Goal: Task Accomplishment & Management: Manage account settings

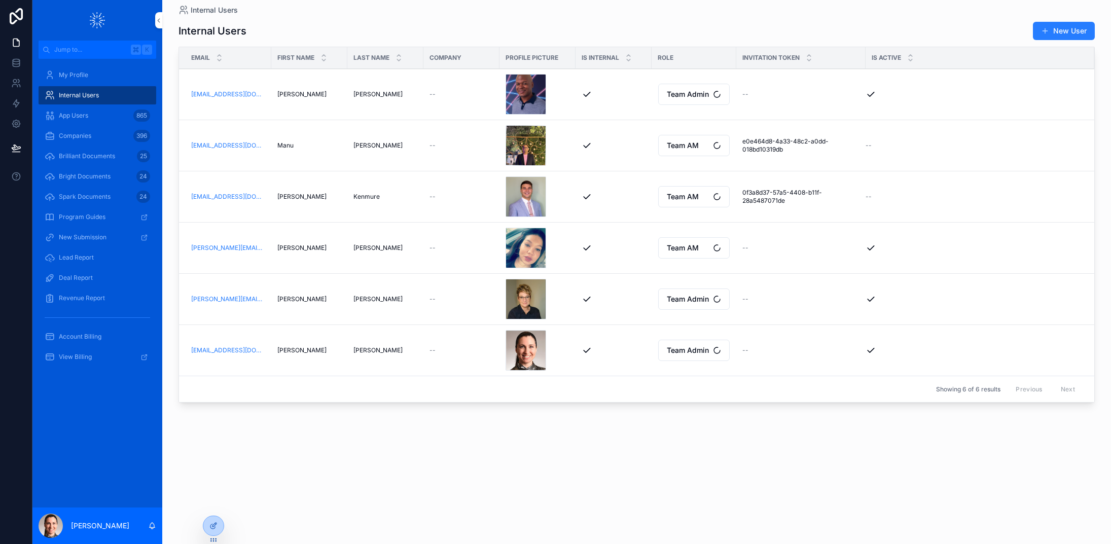
click at [81, 112] on span "App Users" at bounding box center [73, 116] width 29 height 8
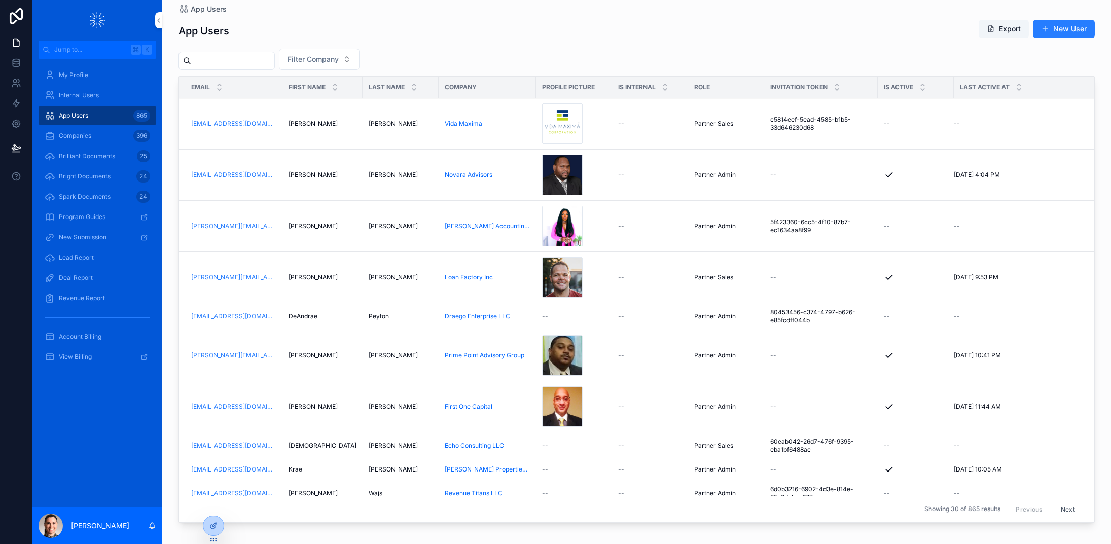
click at [345, 228] on div "Shameka Shameka" at bounding box center [323, 226] width 68 height 8
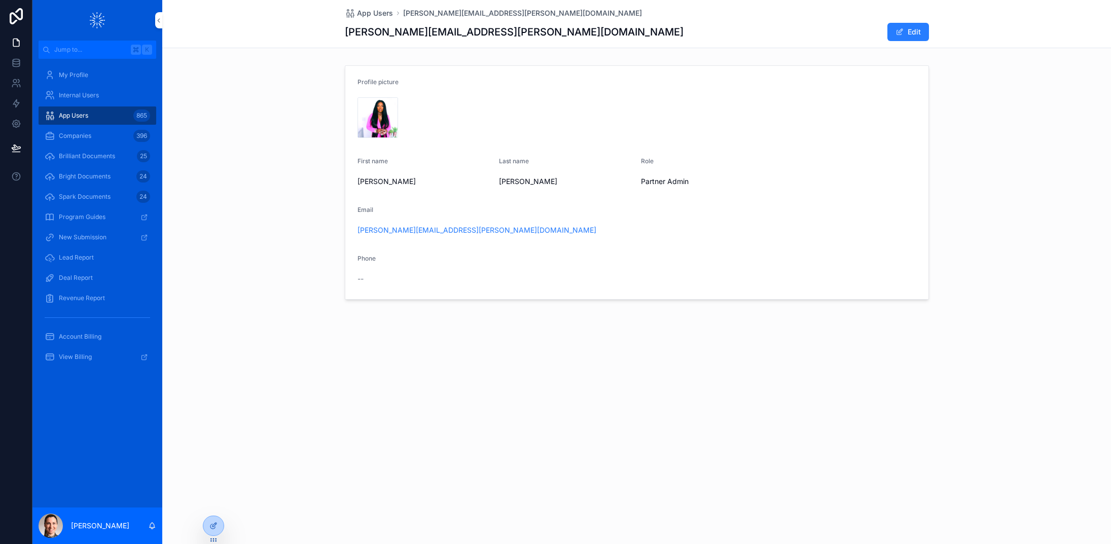
click at [74, 113] on span "App Users" at bounding box center [73, 116] width 29 height 8
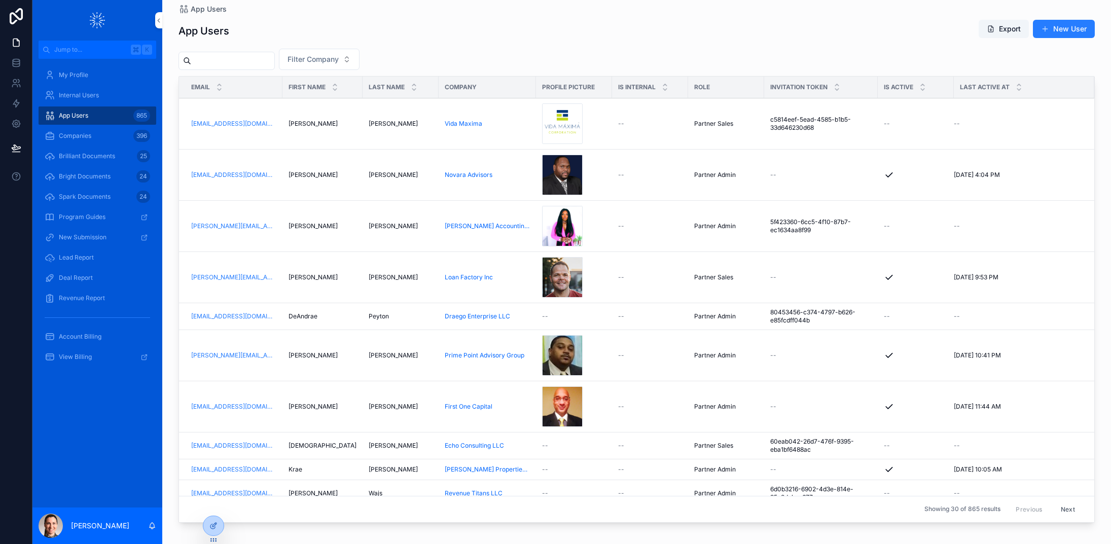
click at [309, 221] on td "Shameka Shameka" at bounding box center [322, 226] width 80 height 51
click at [309, 224] on span "Shameka" at bounding box center [313, 226] width 49 height 8
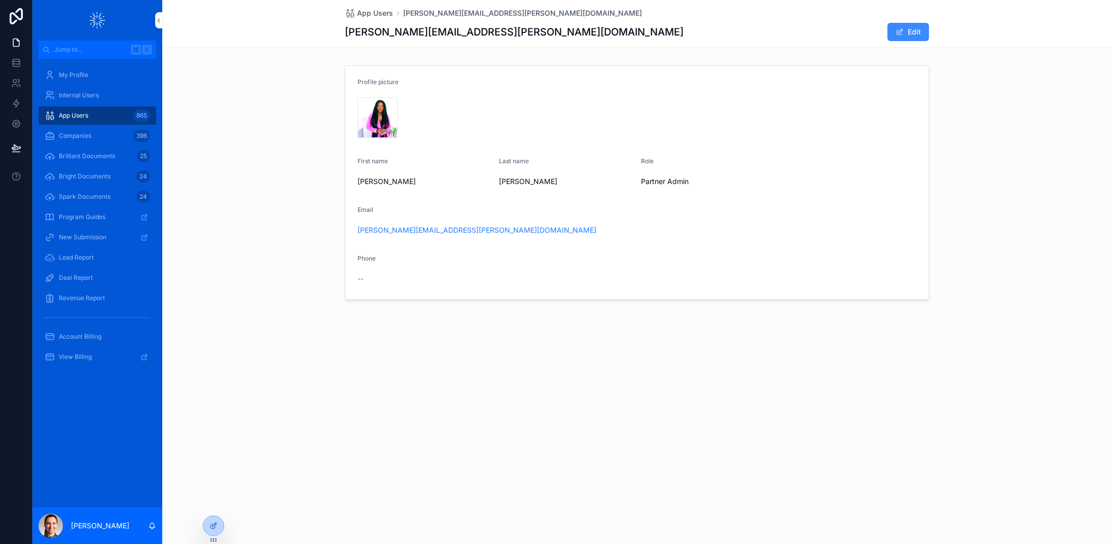
click at [905, 31] on button "Edit" at bounding box center [908, 32] width 42 height 18
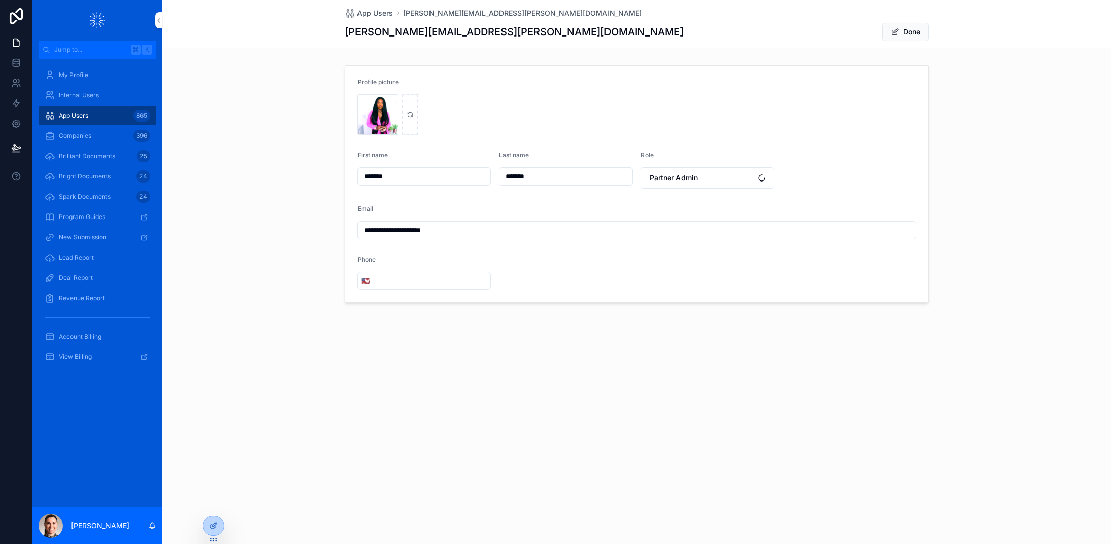
click at [588, 227] on input "**********" at bounding box center [637, 230] width 558 height 14
type input "**********"
click at [888, 36] on button "Done" at bounding box center [905, 32] width 47 height 18
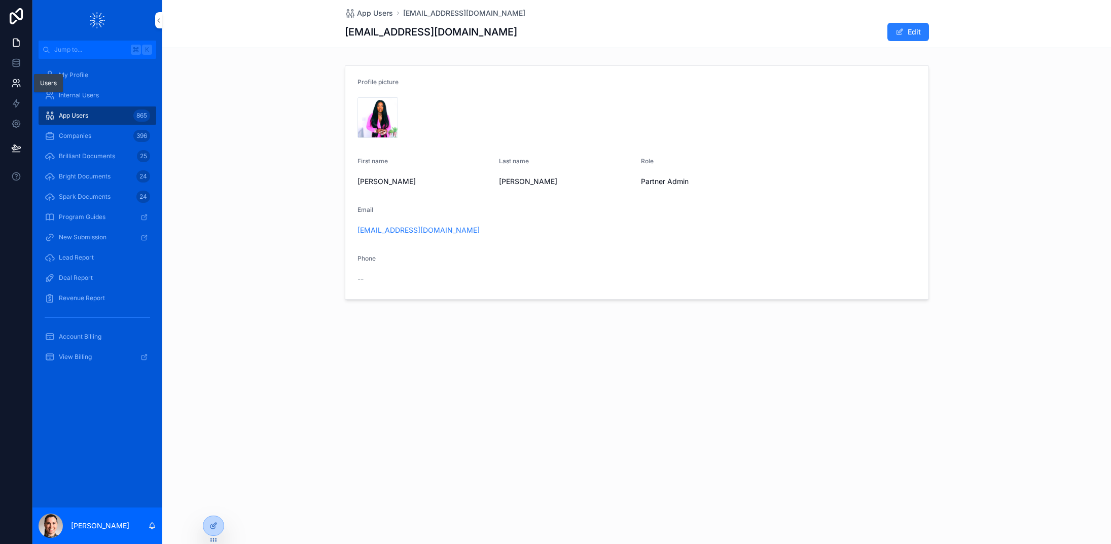
click at [13, 78] on icon at bounding box center [16, 83] width 10 height 10
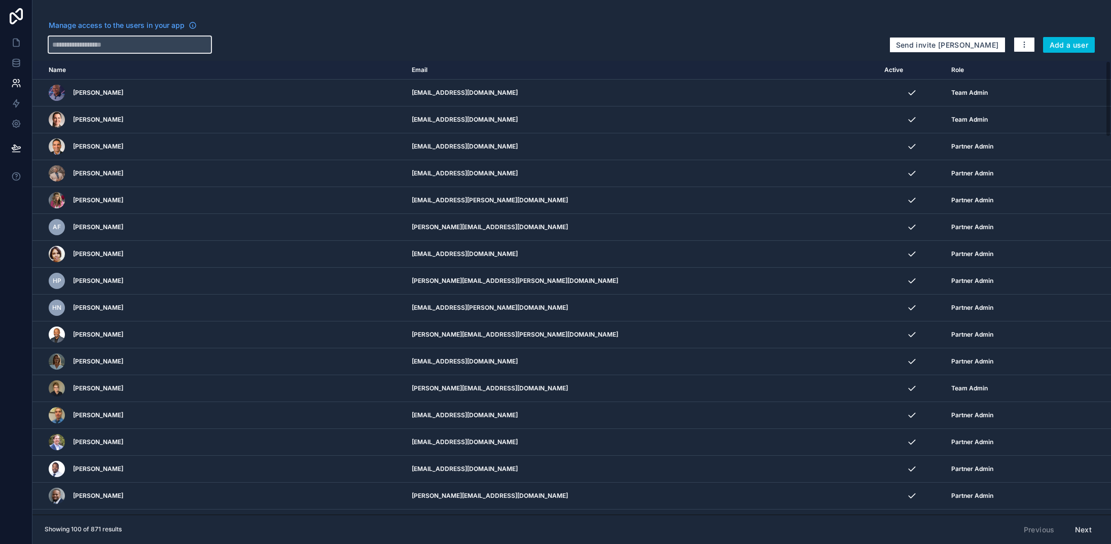
click at [100, 45] on input "text" at bounding box center [130, 45] width 162 height 16
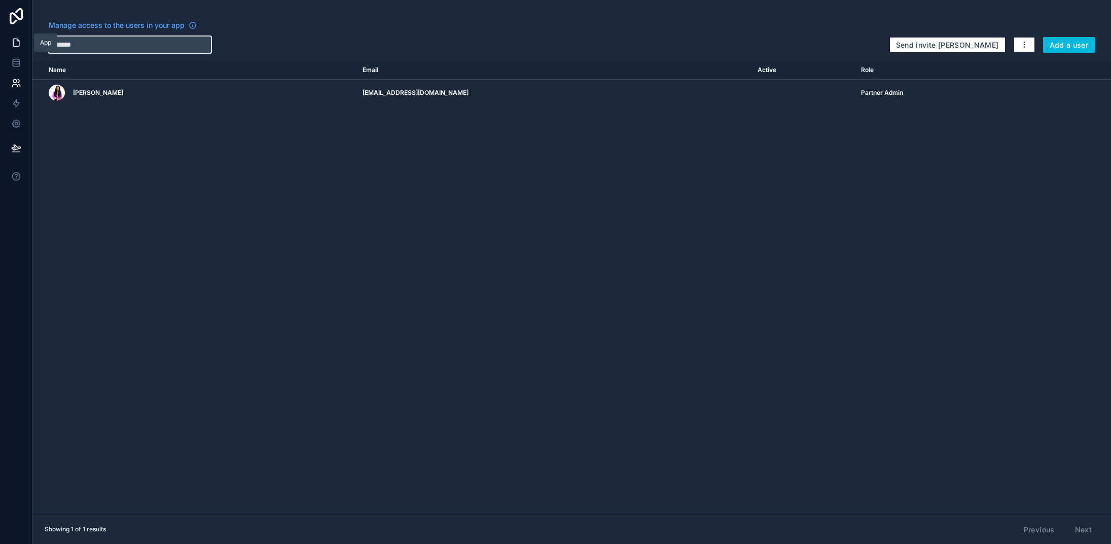
type input "*******"
click at [10, 46] on link at bounding box center [16, 42] width 32 height 20
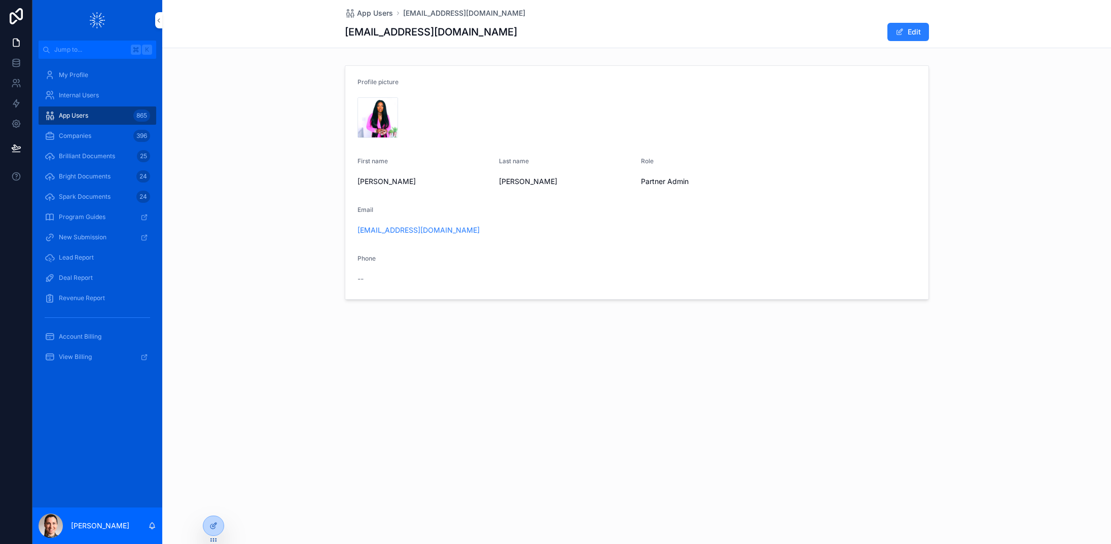
click at [79, 111] on div "App Users 865" at bounding box center [97, 116] width 105 height 16
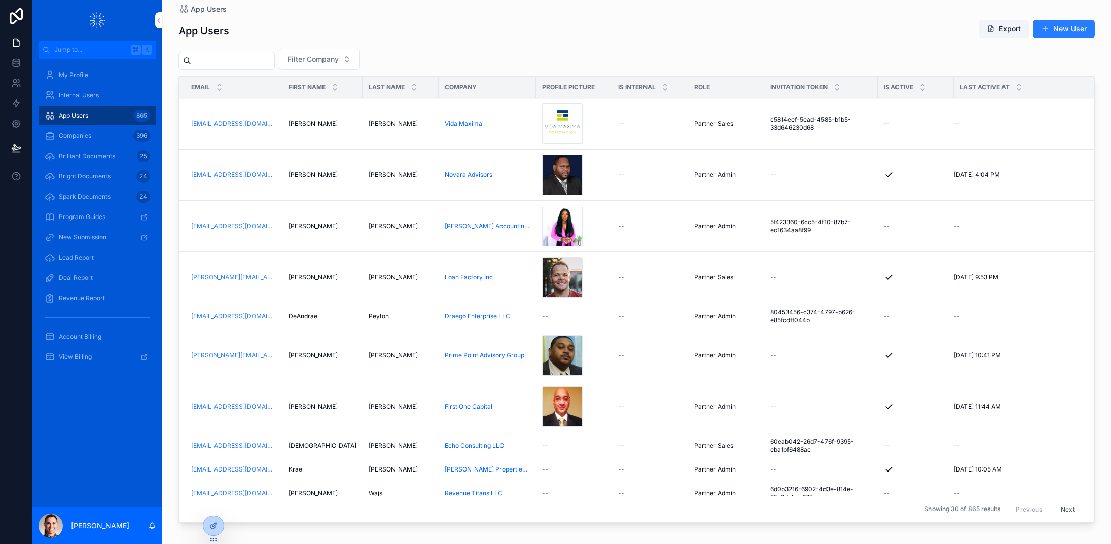
click at [0, 0] on div at bounding box center [0, 0] width 0 height 0
click at [0, 0] on icon at bounding box center [0, 0] width 0 height 0
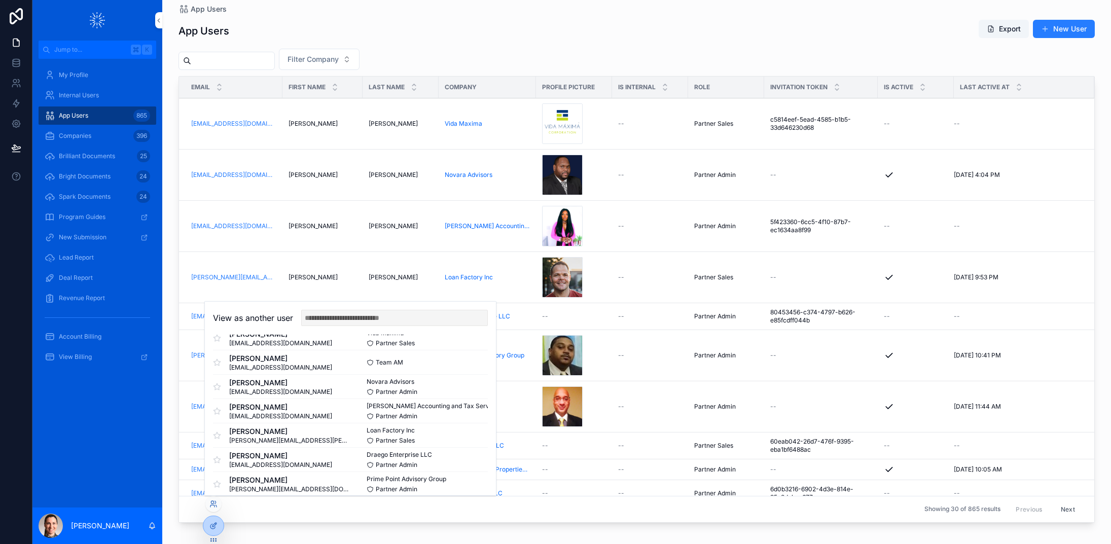
scroll to position [49, 0]
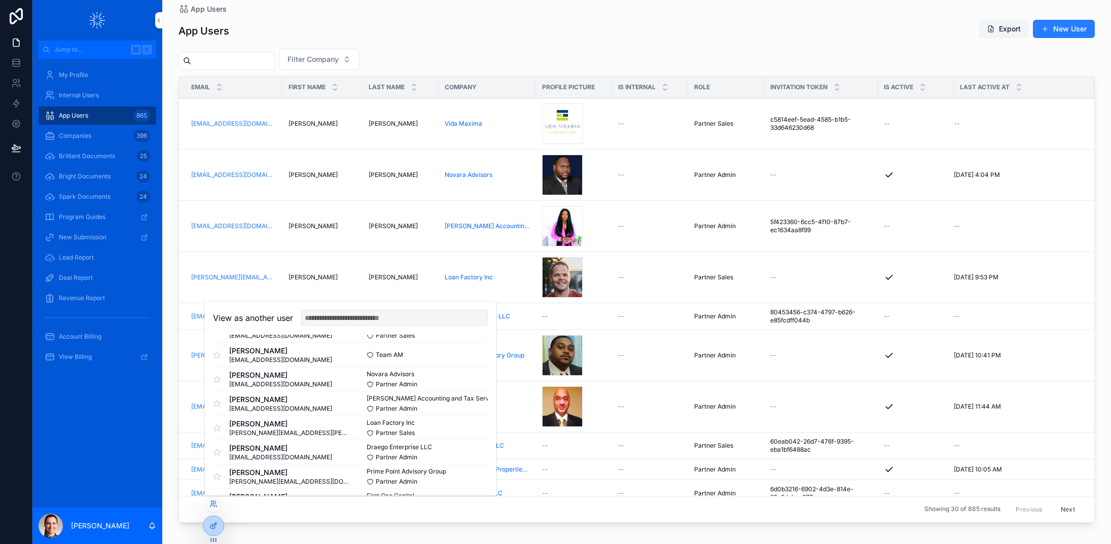
click at [0, 0] on button "Select" at bounding box center [0, 0] width 0 height 0
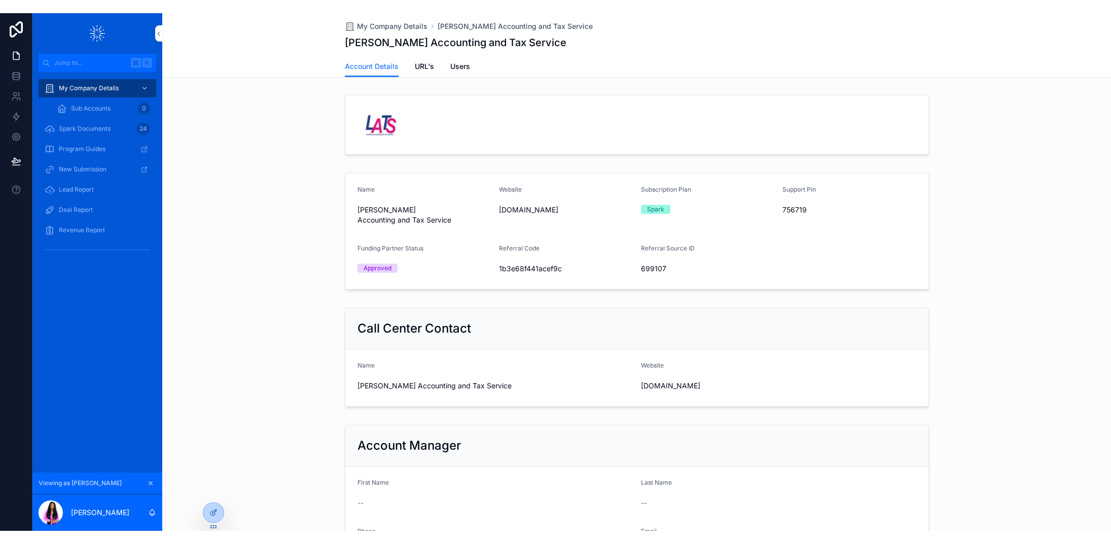
scroll to position [101, 0]
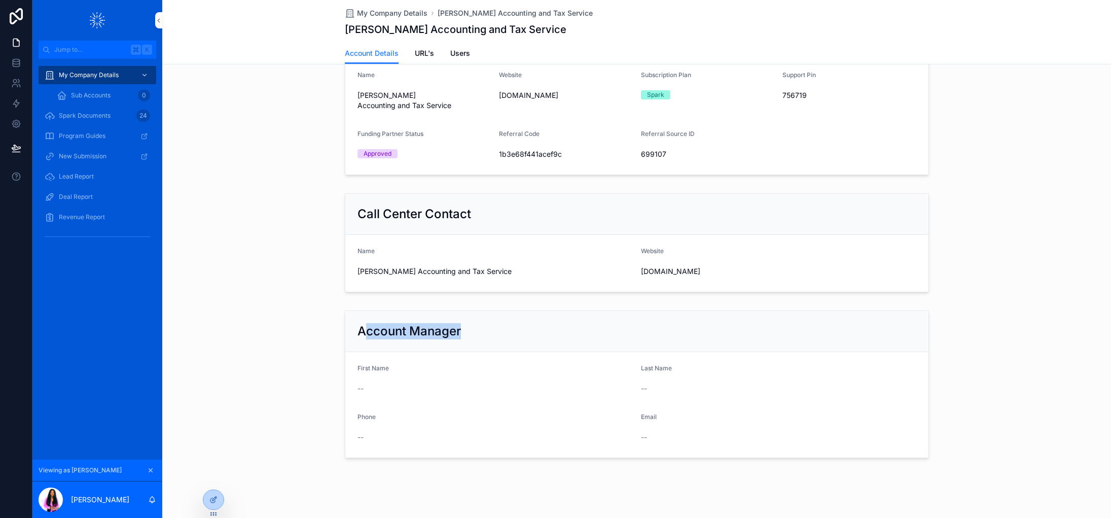
drag, startPoint x: 367, startPoint y: 321, endPoint x: 475, endPoint y: 318, distance: 108.6
click at [475, 323] on div "Account Manager" at bounding box center [637, 331] width 559 height 16
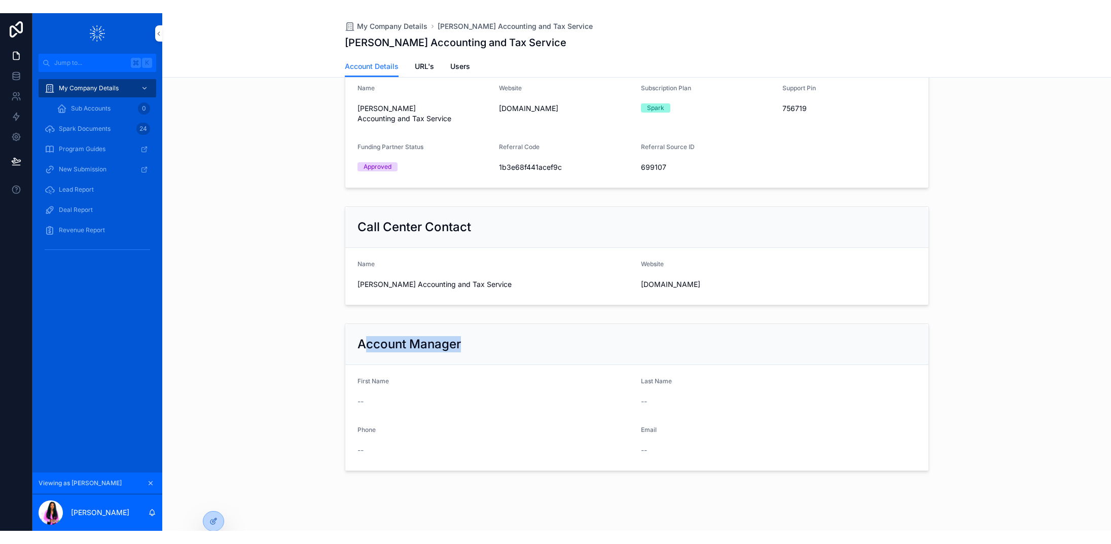
scroll to position [75, 0]
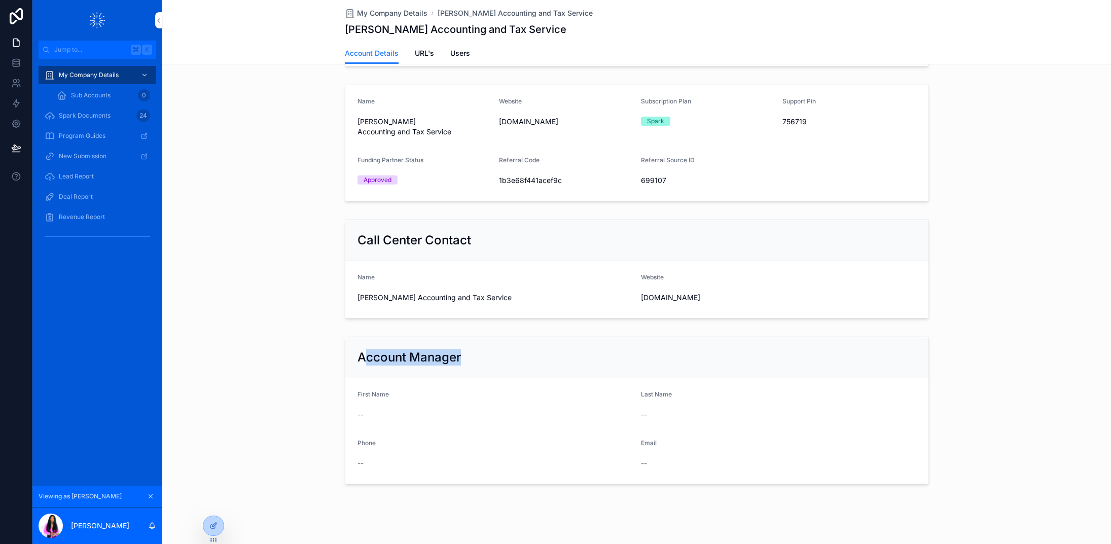
click at [421, 56] on span "URL's" at bounding box center [424, 53] width 19 height 10
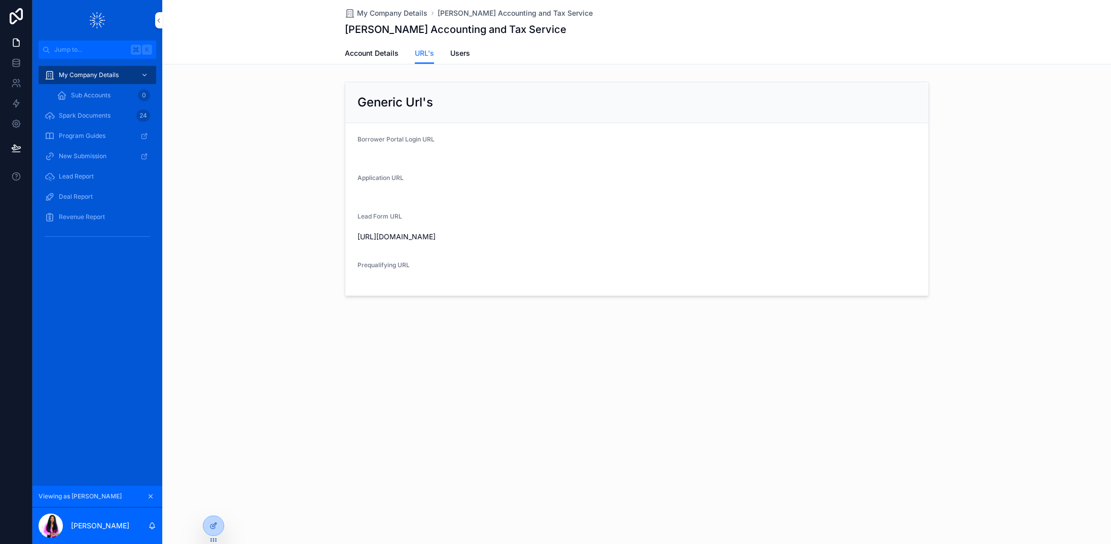
click at [0, 0] on icon "scrollable content" at bounding box center [0, 0] width 0 height 0
click at [652, 65] on div "My Company Details Landers Accounting and Tax Service Landers Accounting and Ta…" at bounding box center [636, 183] width 949 height 366
click at [13, 83] on icon at bounding box center [16, 83] width 10 height 10
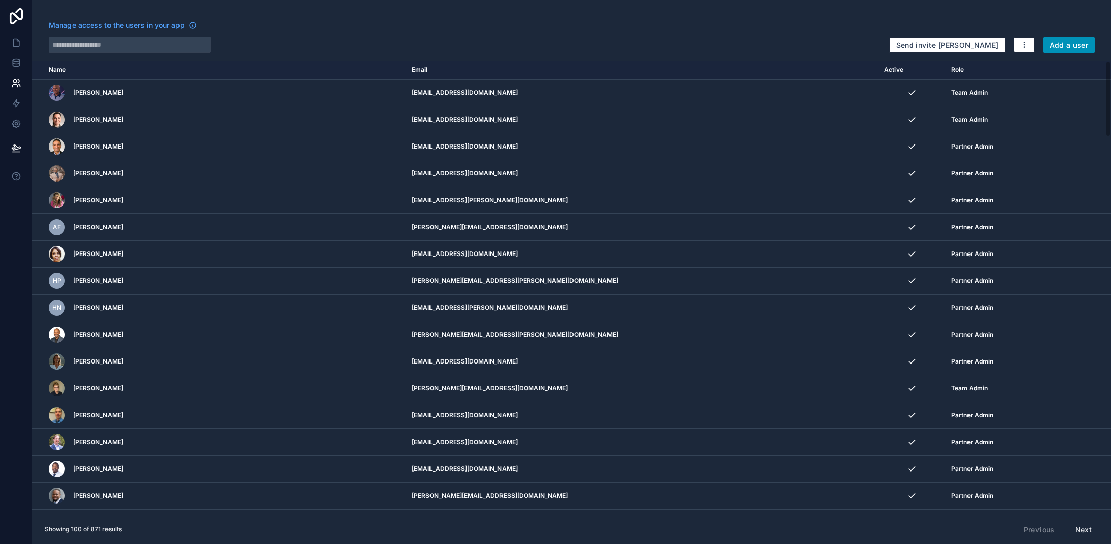
click at [1081, 45] on button "Add a user" at bounding box center [1069, 45] width 52 height 16
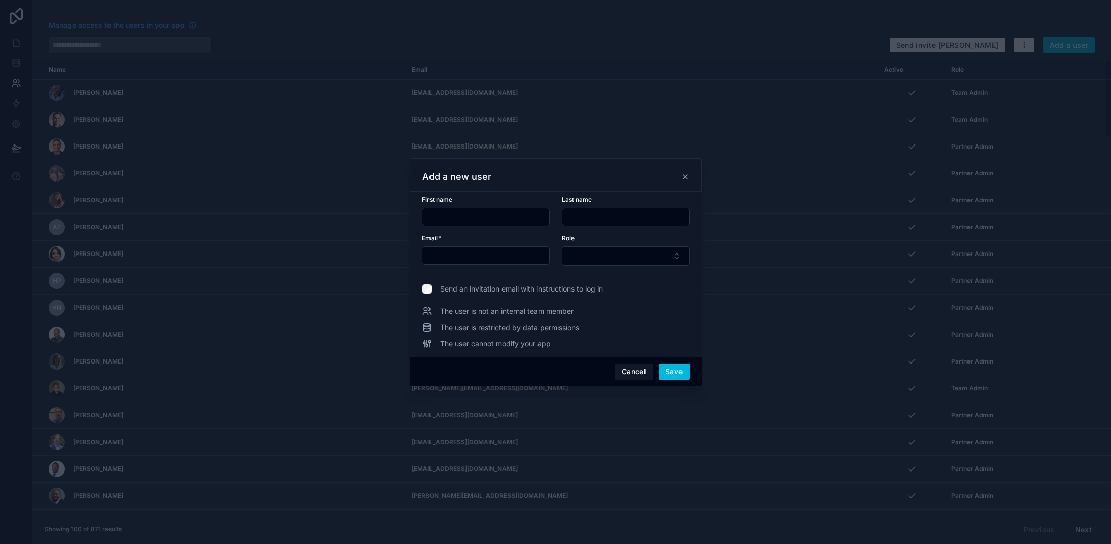
click at [455, 219] on input "text" at bounding box center [485, 217] width 127 height 14
type input "*****"
type input "***"
click at [446, 256] on input "text" at bounding box center [485, 255] width 127 height 14
type input "**********"
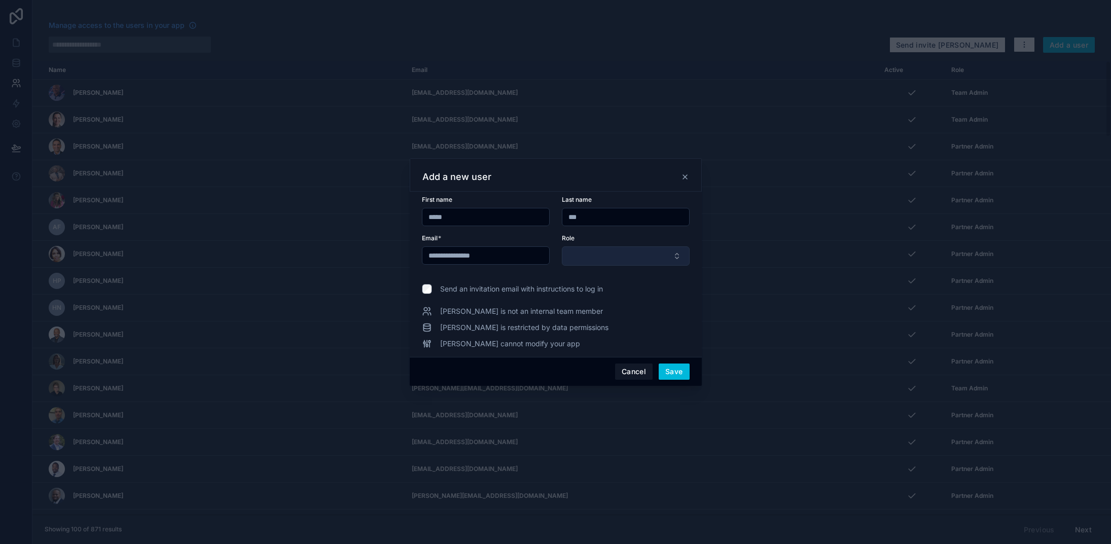
click at [602, 255] on button "Select Button" at bounding box center [626, 255] width 128 height 19
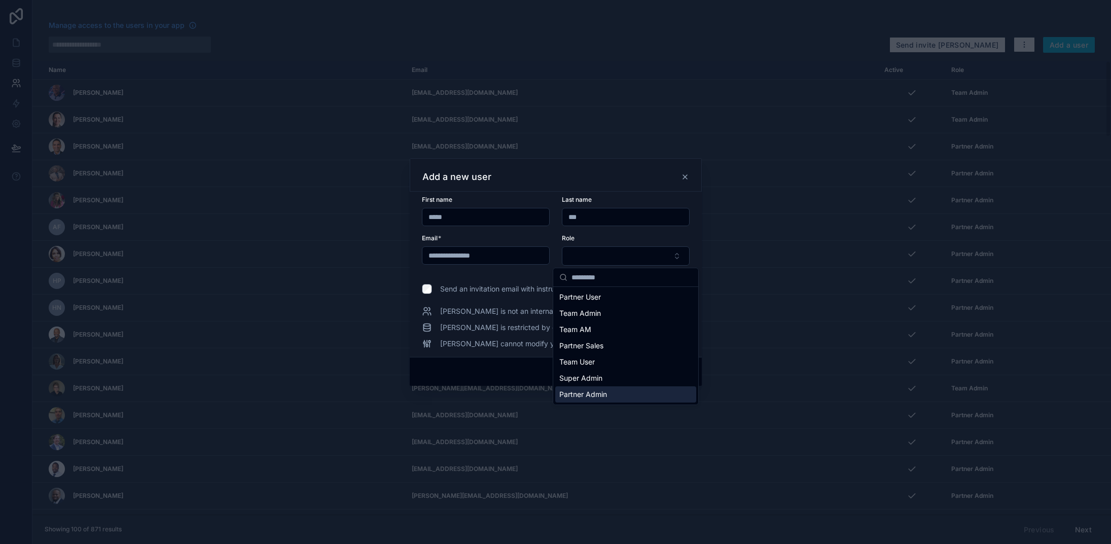
click at [599, 395] on span "Partner Admin" at bounding box center [583, 394] width 48 height 10
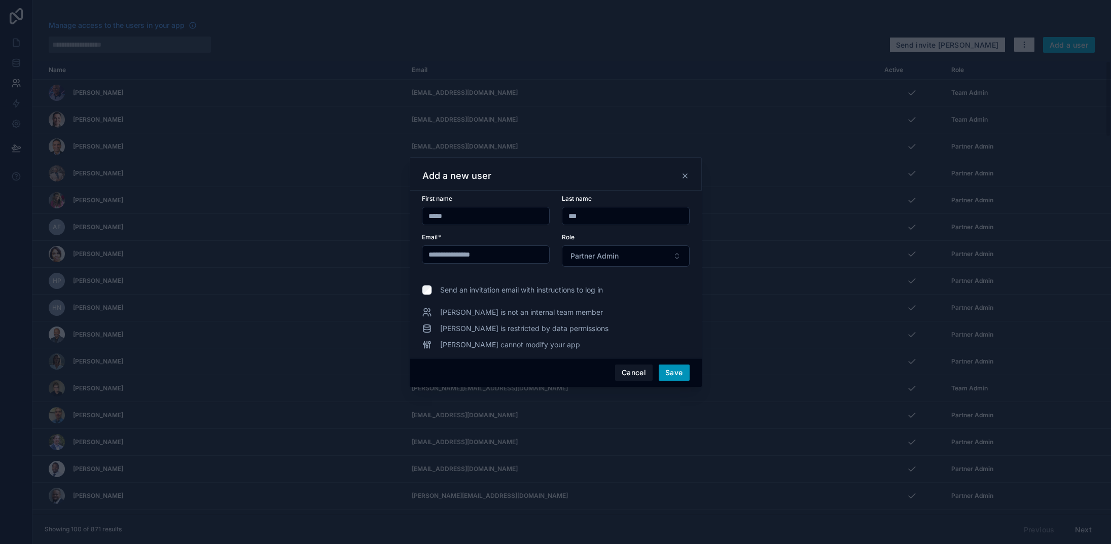
click at [678, 376] on button "Save" at bounding box center [674, 373] width 30 height 16
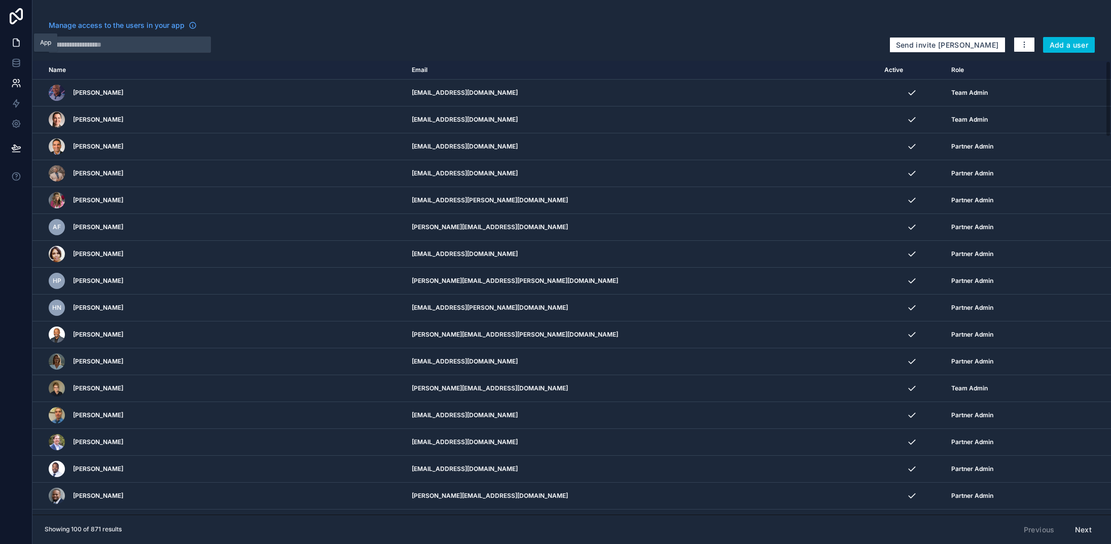
click at [15, 44] on icon at bounding box center [16, 43] width 10 height 10
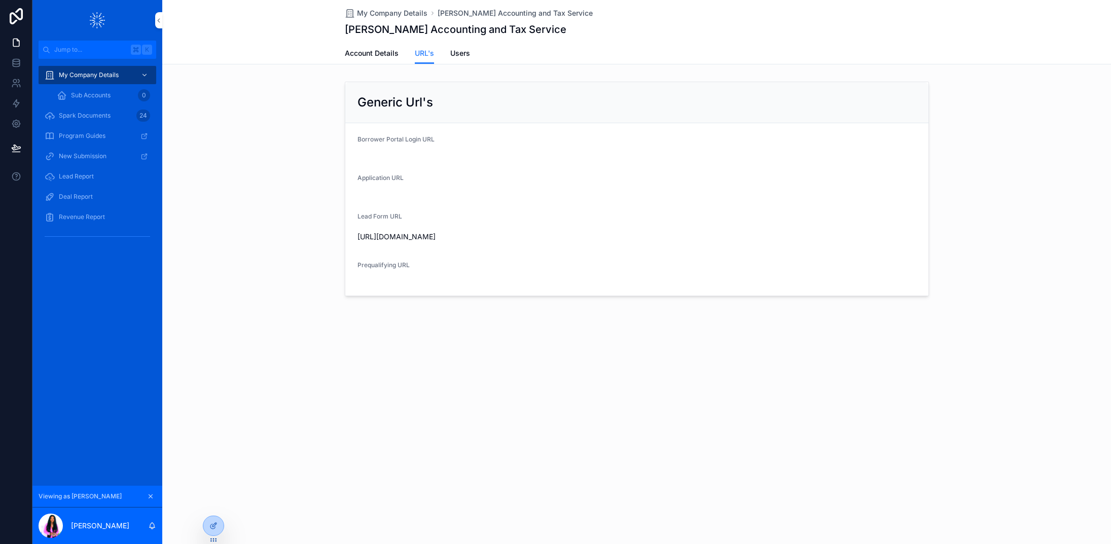
click at [146, 494] on button "scrollable content" at bounding box center [150, 496] width 11 height 11
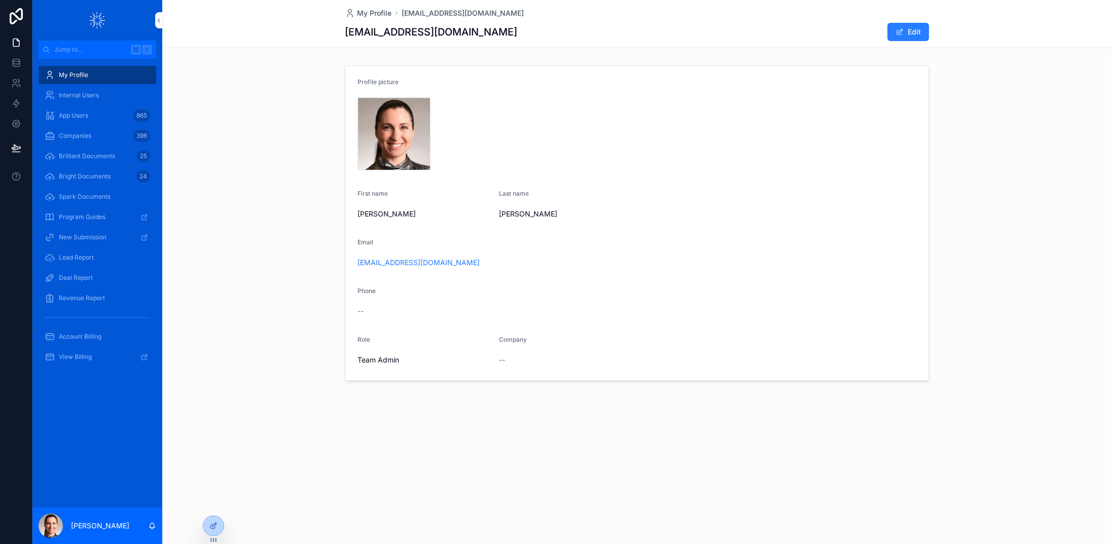
click at [70, 113] on span "App Users" at bounding box center [73, 116] width 29 height 8
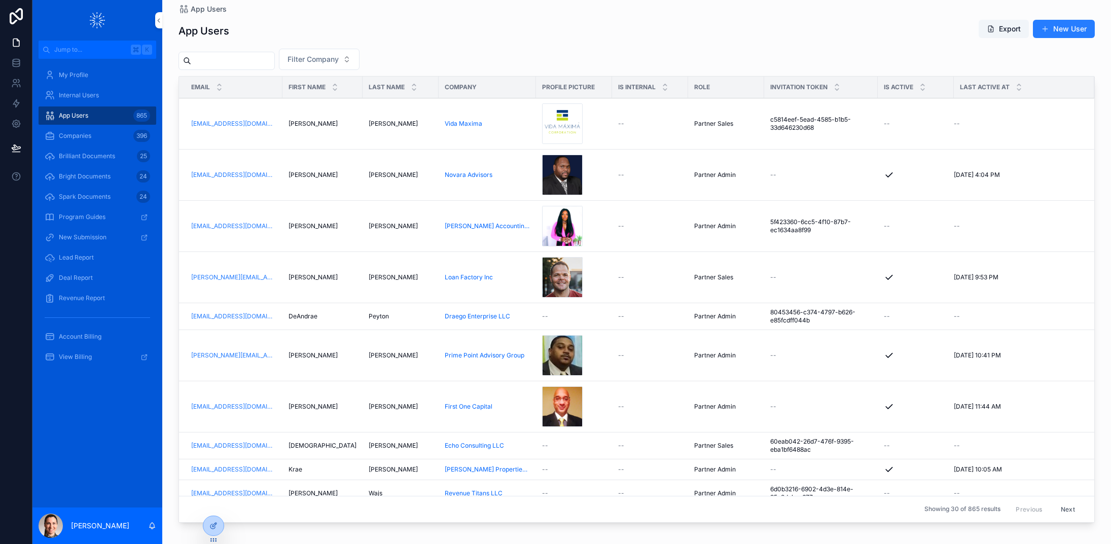
click at [82, 130] on div "Companies 396" at bounding box center [97, 136] width 105 height 16
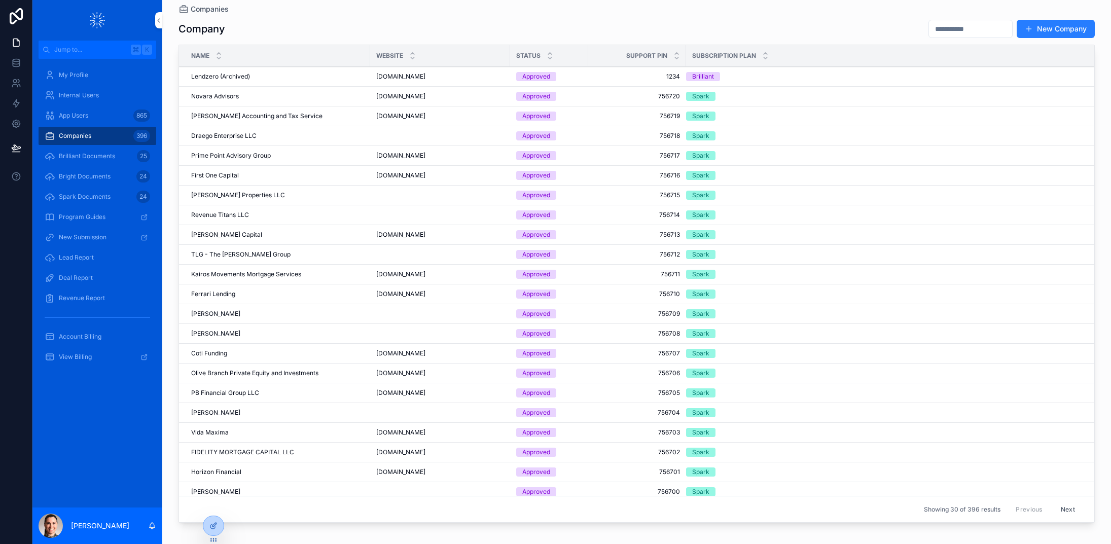
click at [261, 115] on span "[PERSON_NAME] Accounting and Tax Service" at bounding box center [256, 116] width 131 height 8
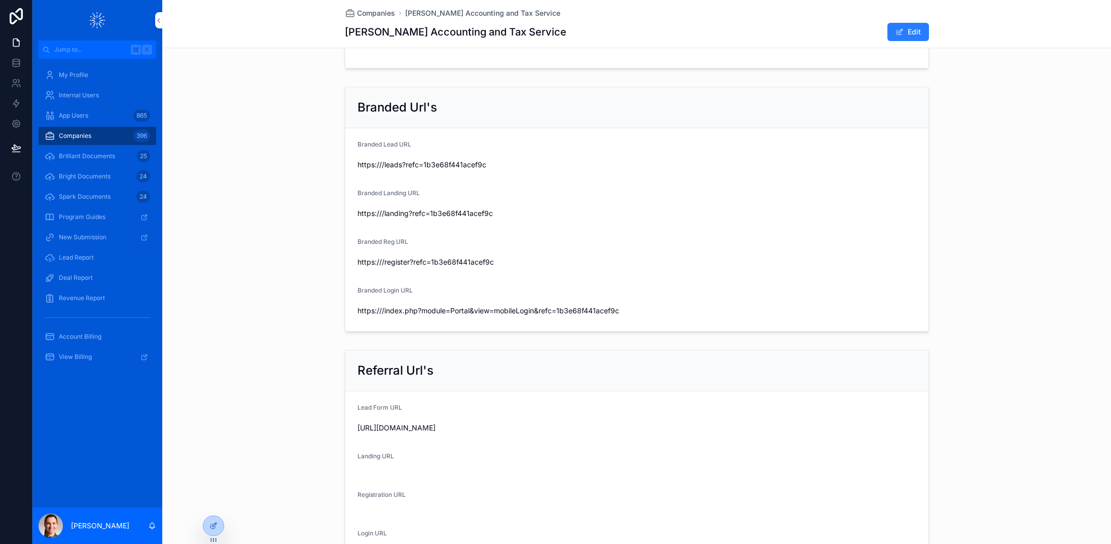
scroll to position [696, 0]
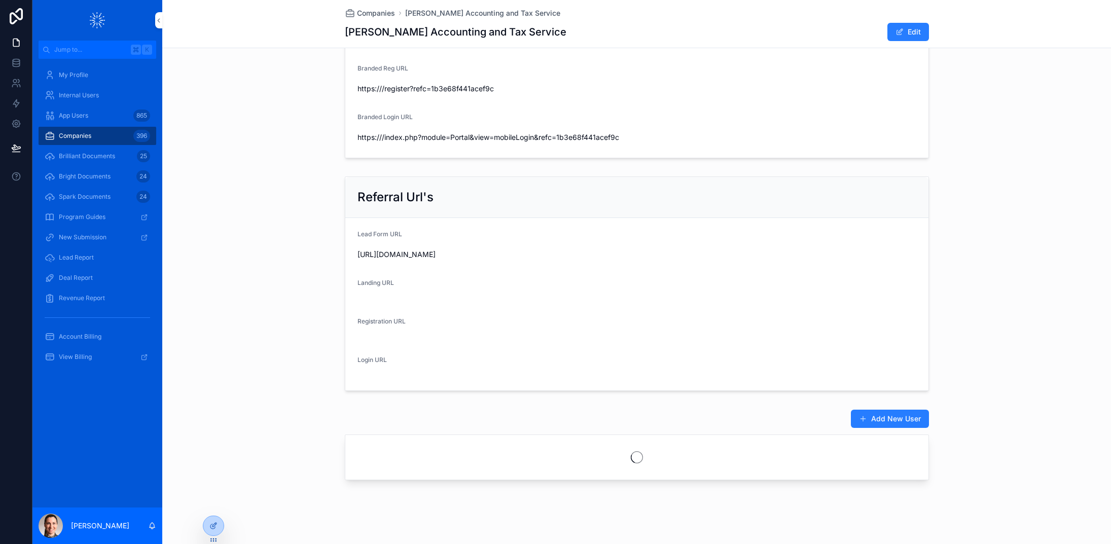
scroll to position [696, 0]
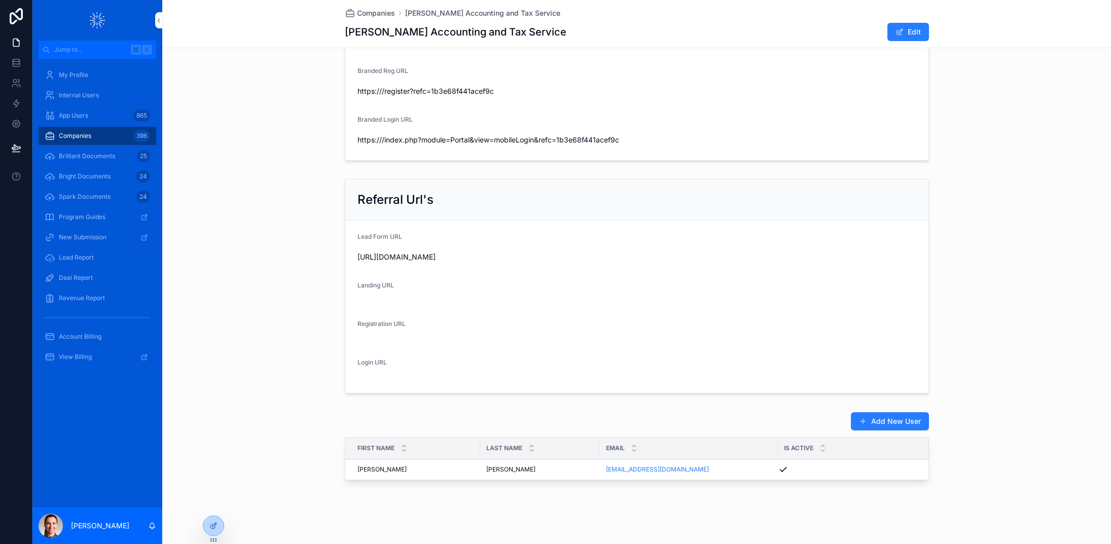
click at [72, 109] on div "App Users 865" at bounding box center [97, 116] width 105 height 16
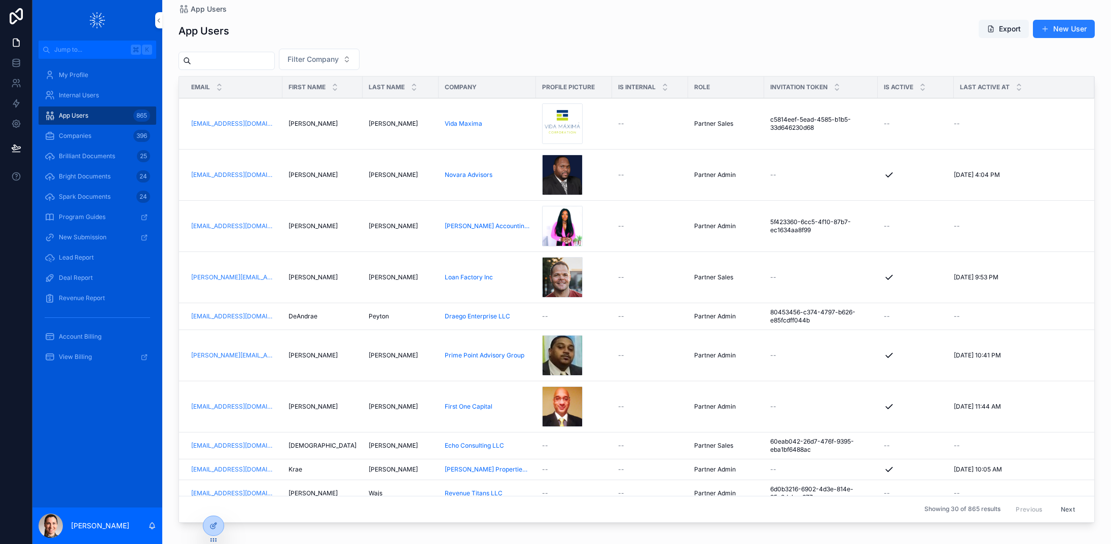
click at [249, 67] on input "scrollable content" at bounding box center [232, 61] width 83 height 14
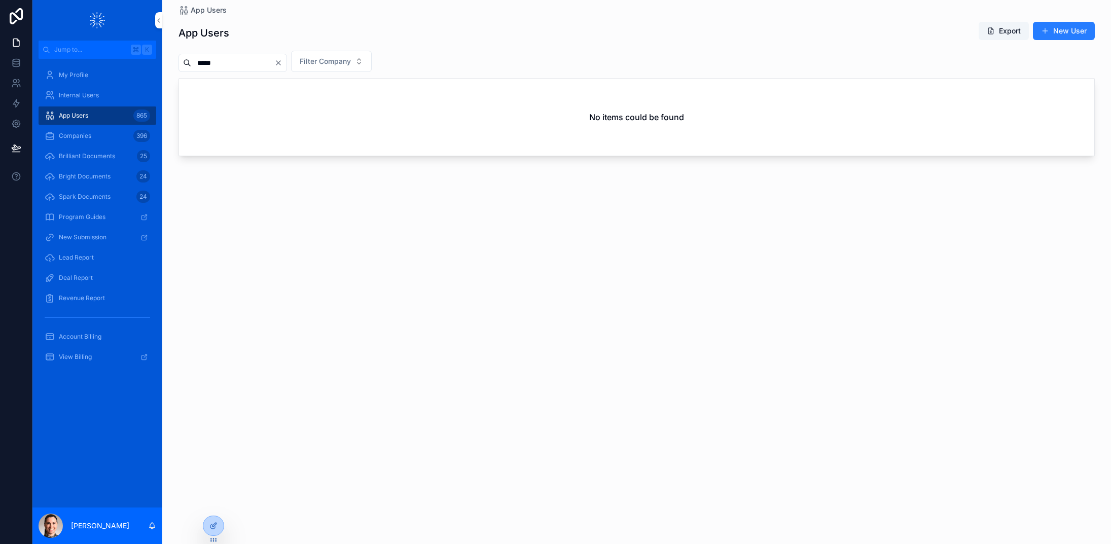
type input "*****"
click at [480, 44] on div "App Users Export New User" at bounding box center [637, 32] width 916 height 23
click at [87, 110] on div "App Users 865" at bounding box center [97, 116] width 105 height 16
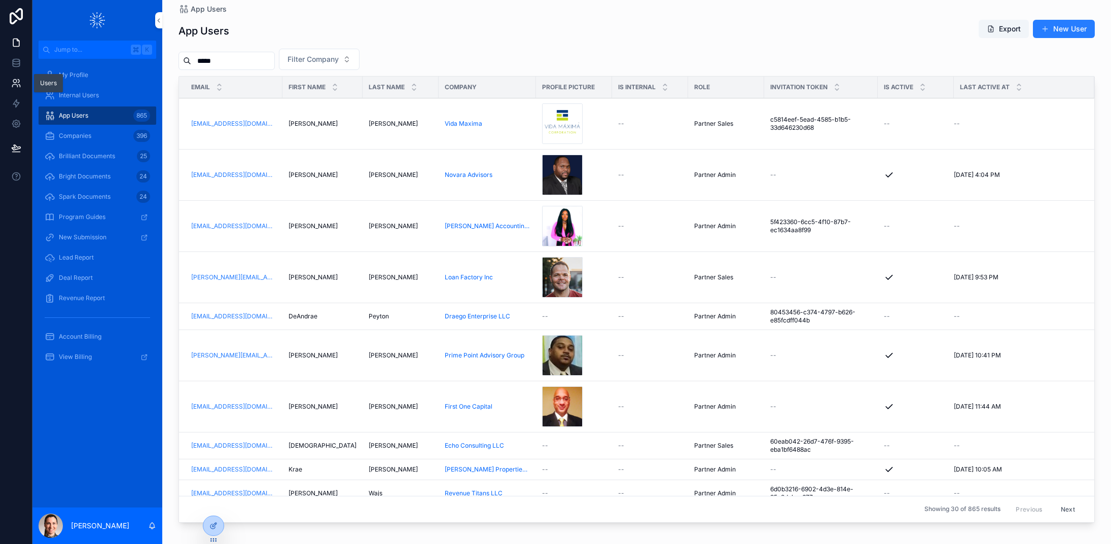
click at [10, 81] on link at bounding box center [16, 83] width 32 height 20
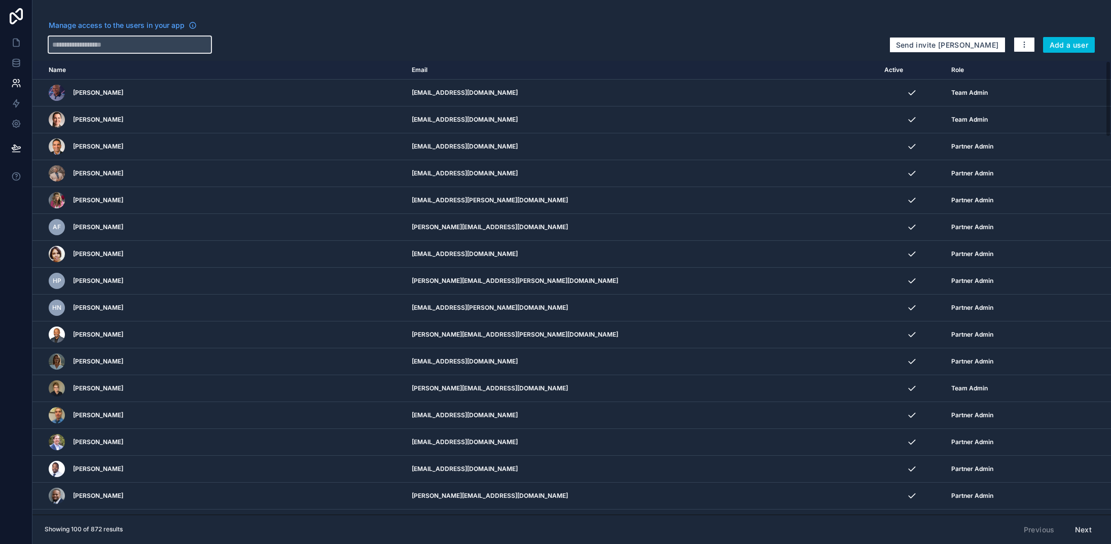
click at [181, 42] on input "text" at bounding box center [130, 45] width 162 height 16
type input "*****"
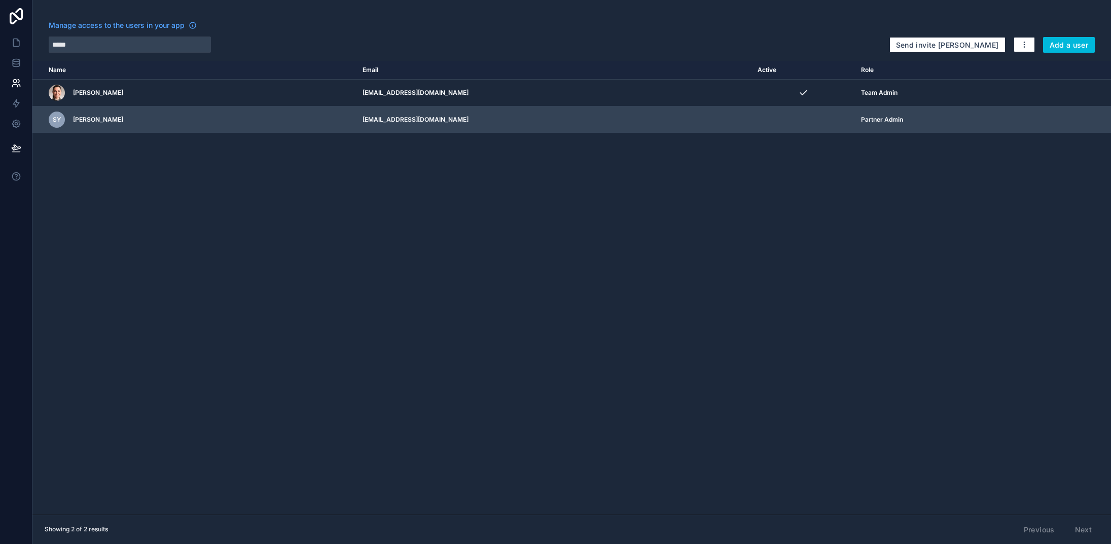
click at [0, 0] on icon "scrollable content" at bounding box center [0, 0] width 0 height 0
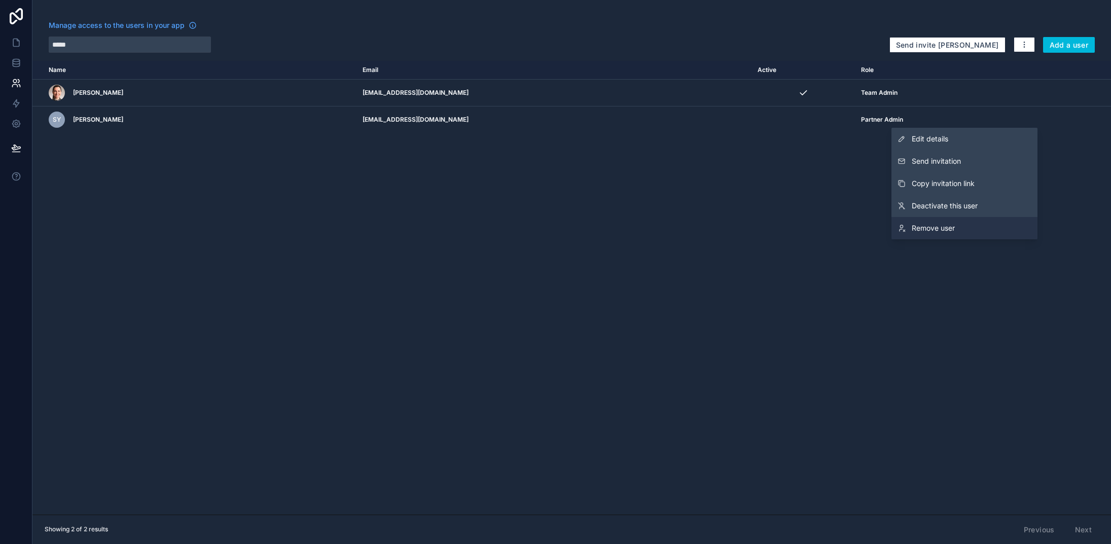
click at [924, 226] on span "Remove user" at bounding box center [933, 228] width 43 height 10
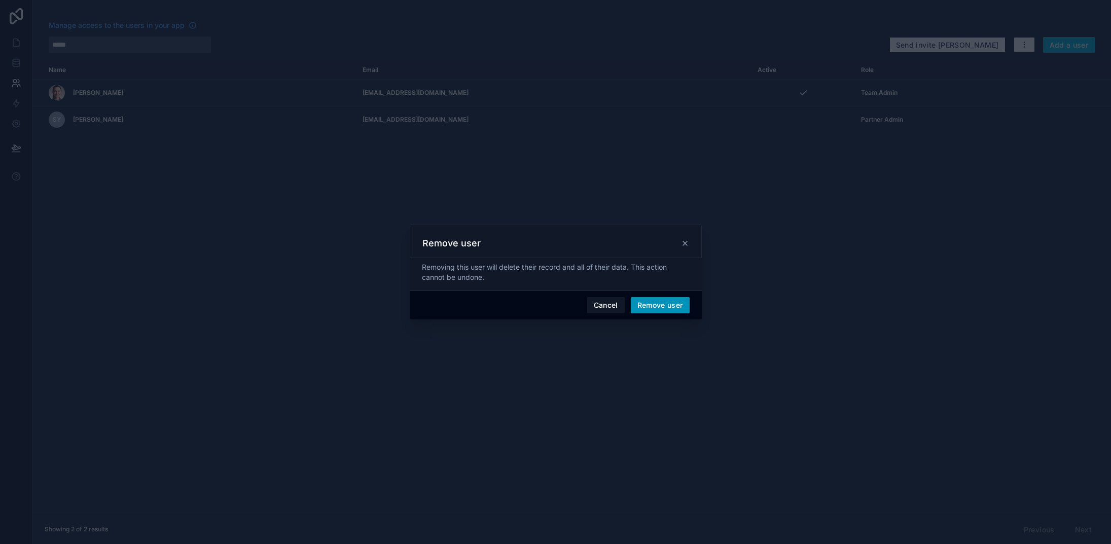
click at [683, 305] on button "Remove user" at bounding box center [660, 305] width 59 height 16
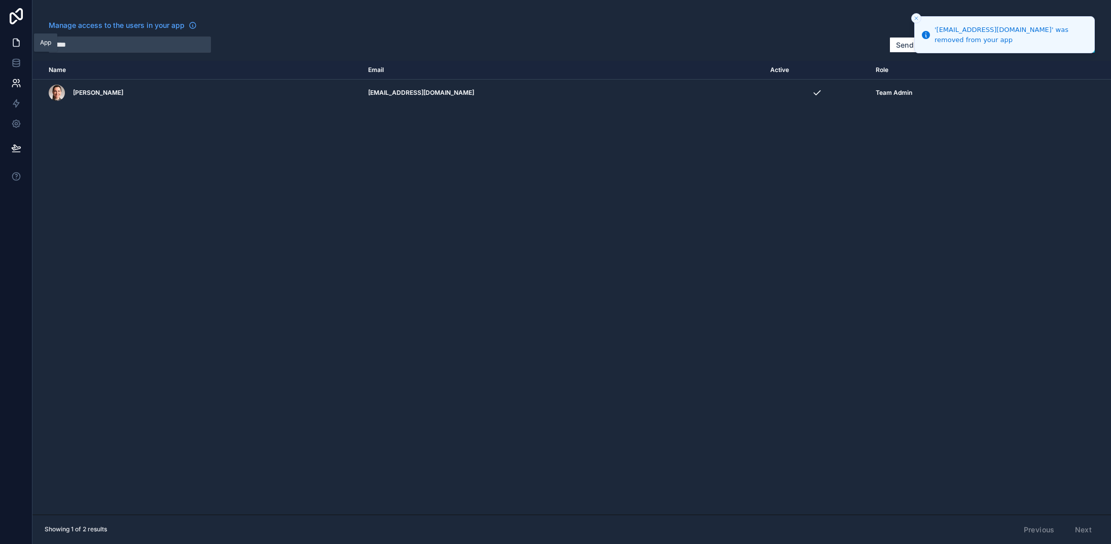
click at [11, 47] on icon at bounding box center [16, 43] width 10 height 10
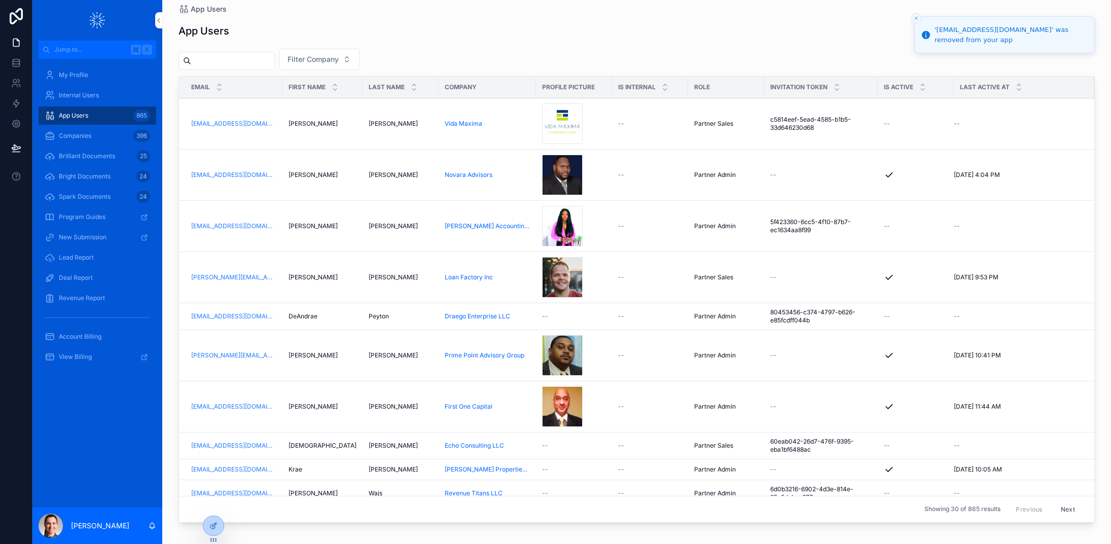
click at [73, 138] on span "Companies" at bounding box center [75, 136] width 32 height 8
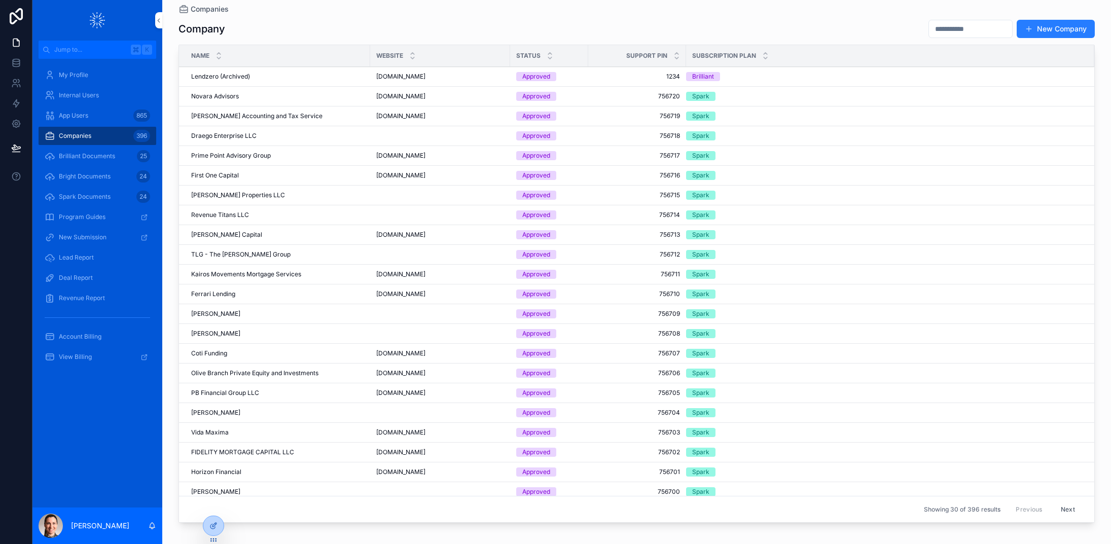
click at [301, 117] on div "Landers Accounting and Tax Service Landers Accounting and Tax Service" at bounding box center [277, 116] width 173 height 8
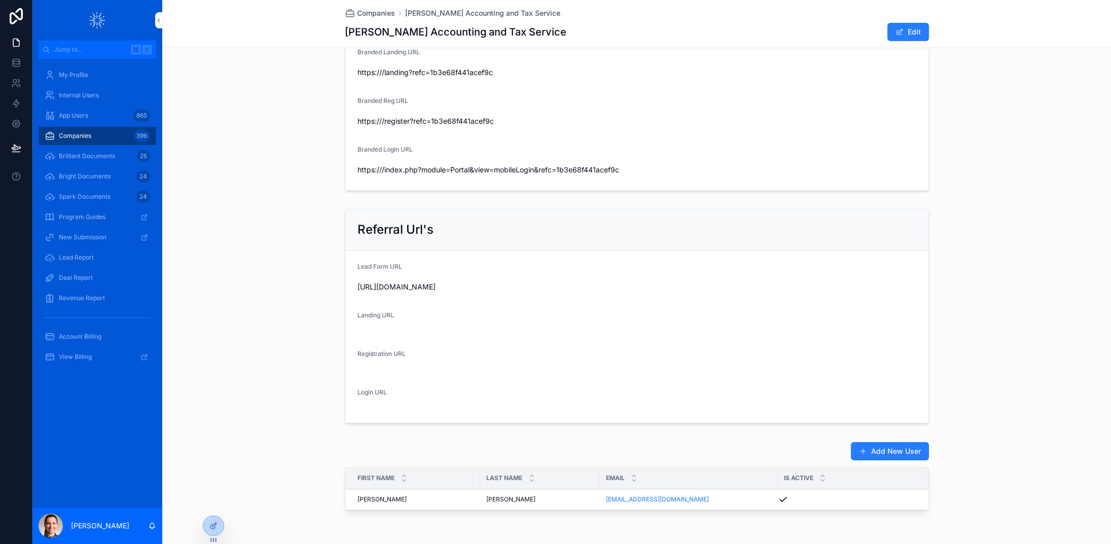
scroll to position [696, 0]
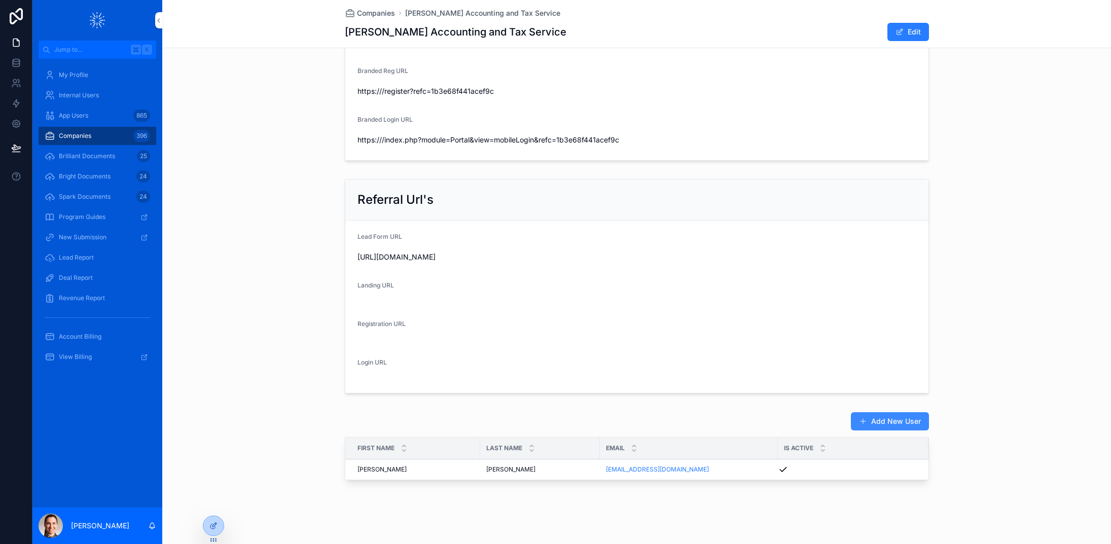
click at [902, 412] on button "Add New User" at bounding box center [890, 421] width 78 height 18
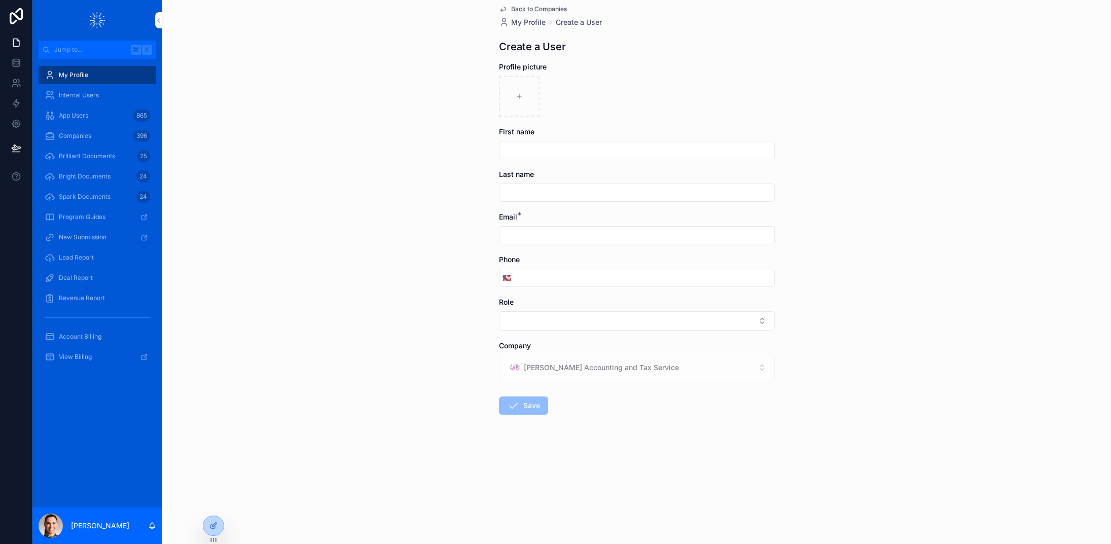
click at [545, 150] on input "scrollable content" at bounding box center [637, 150] width 275 height 14
type input "*****"
type input "***"
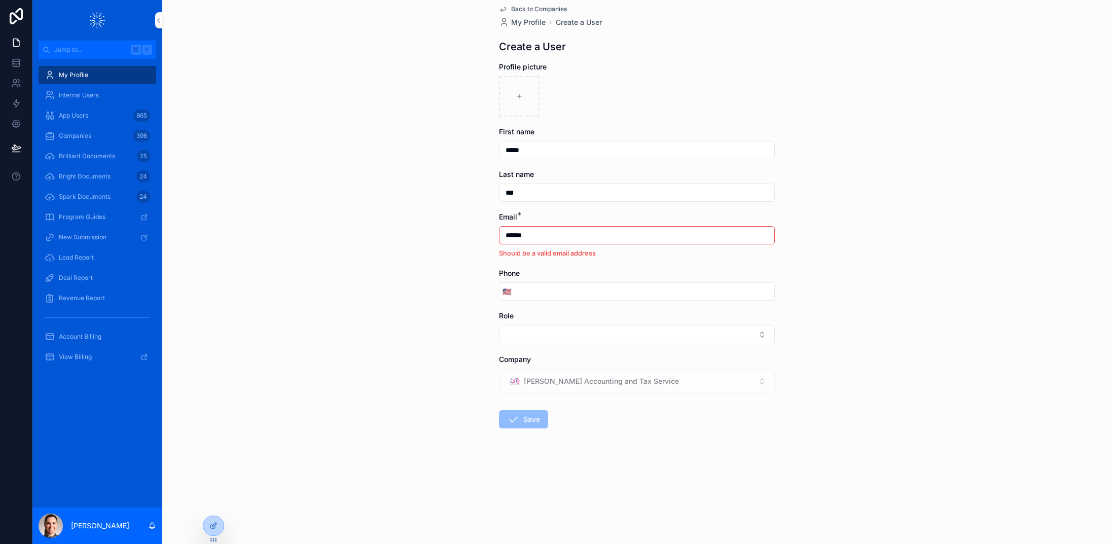
type input "**********"
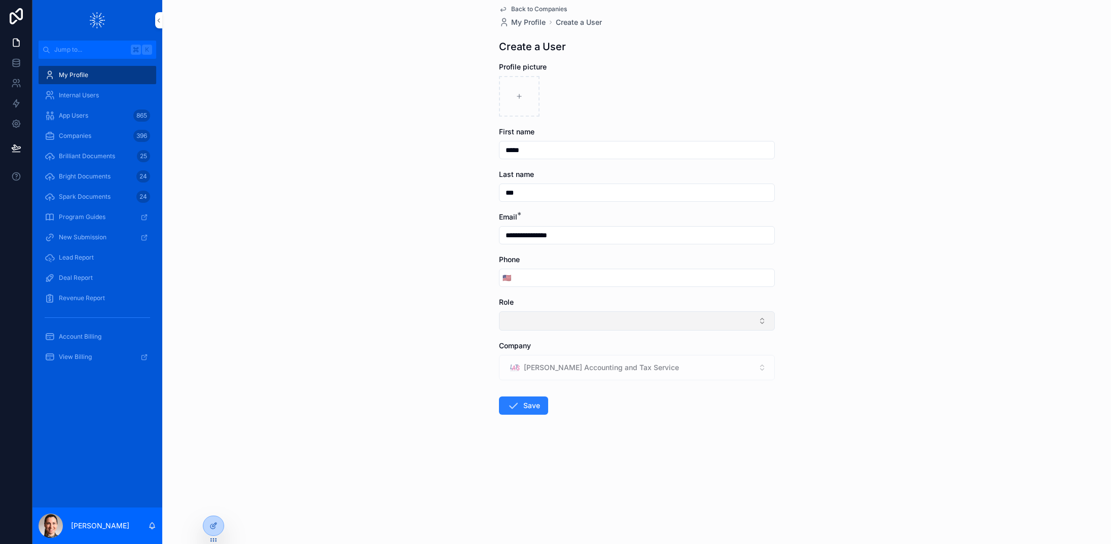
click at [558, 322] on button "Select Button" at bounding box center [637, 320] width 276 height 19
click at [605, 454] on span "Partner Admin" at bounding box center [594, 459] width 48 height 10
click at [518, 414] on button "Save" at bounding box center [523, 408] width 49 height 18
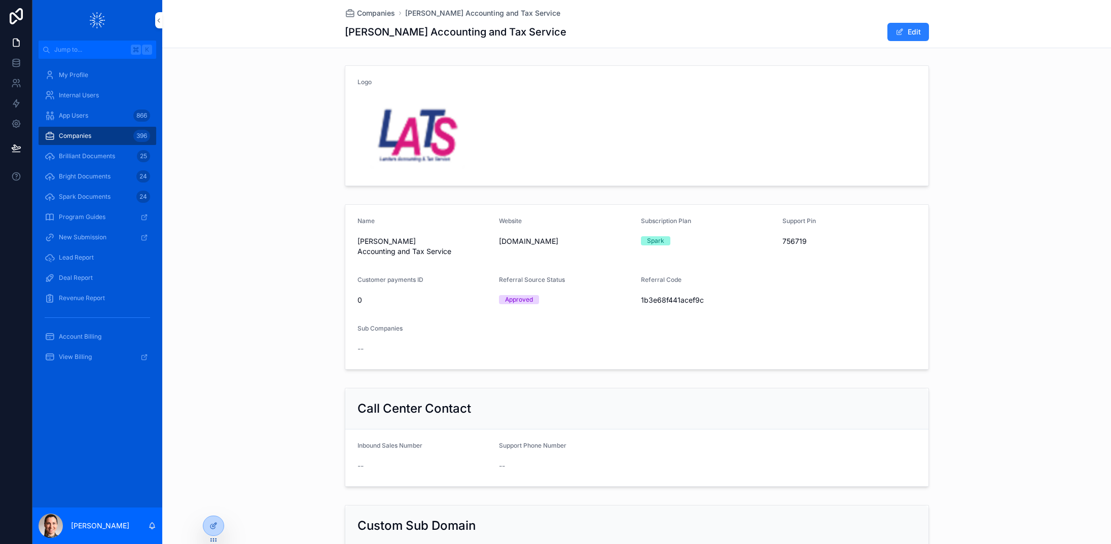
click at [993, 330] on div "Name Landers Accounting and Tax Service Website www.landerstaxservice.com Subsc…" at bounding box center [636, 286] width 949 height 175
drag, startPoint x: 365, startPoint y: 29, endPoint x: 485, endPoint y: 31, distance: 120.7
click at [485, 31] on h1 "Landers Accounting and Tax Service" at bounding box center [456, 32] width 222 height 14
click at [226, 99] on div "Logo" at bounding box center [636, 125] width 949 height 131
click at [0, 0] on icon at bounding box center [0, 0] width 0 height 0
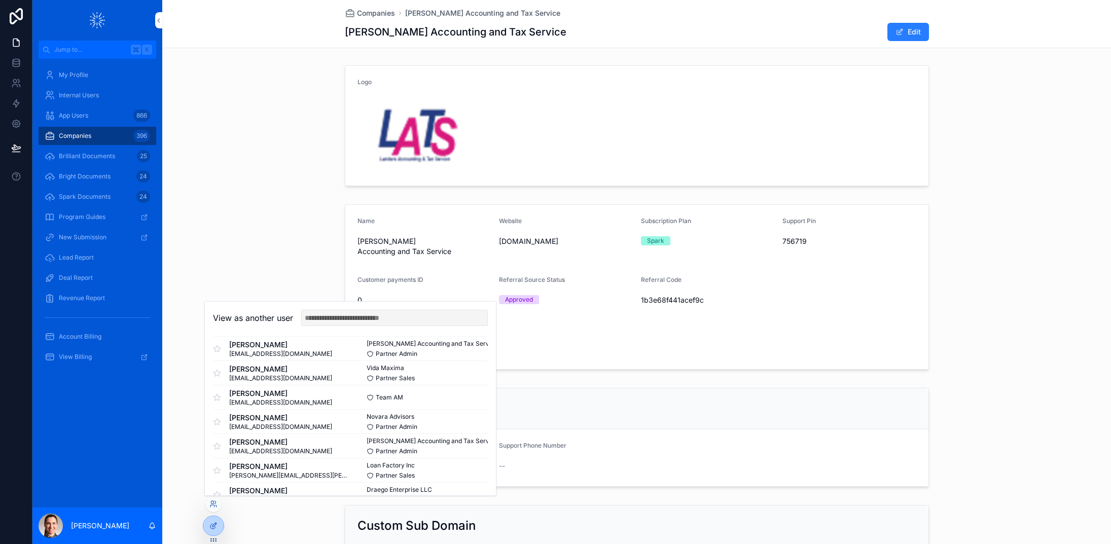
scroll to position [33, 0]
click at [0, 0] on button "Select" at bounding box center [0, 0] width 0 height 0
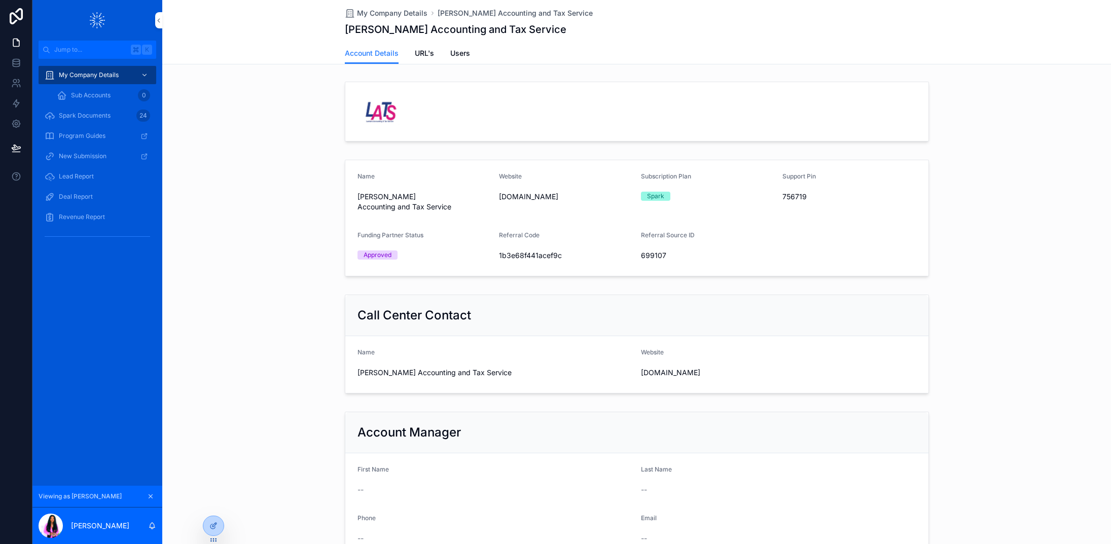
scroll to position [75, 0]
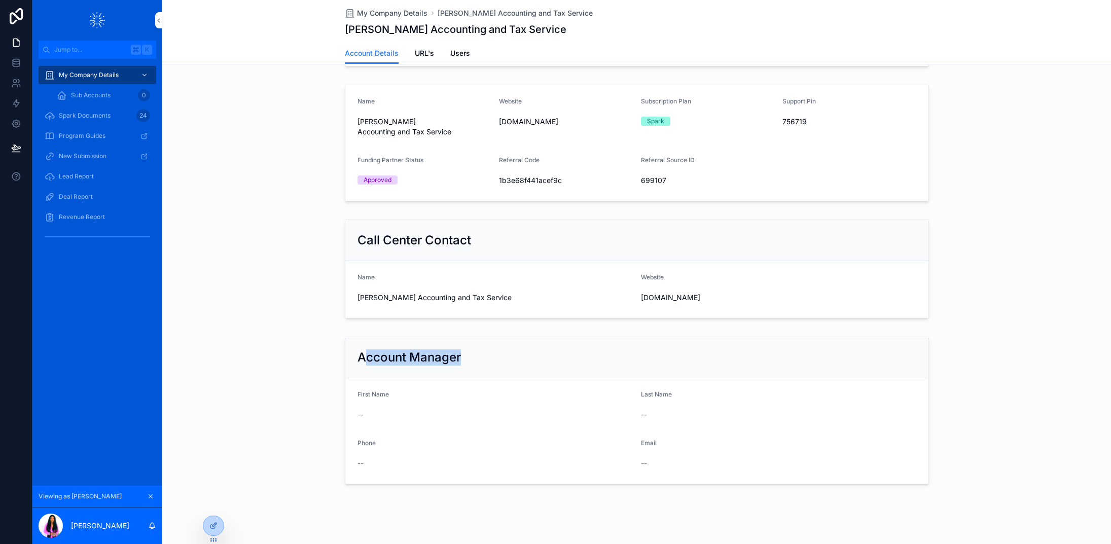
drag, startPoint x: 363, startPoint y: 350, endPoint x: 512, endPoint y: 344, distance: 149.2
click at [512, 349] on div "Account Manager" at bounding box center [637, 357] width 559 height 16
click at [516, 407] on div "--" at bounding box center [495, 415] width 275 height 16
click at [148, 497] on icon "scrollable content" at bounding box center [150, 496] width 7 height 7
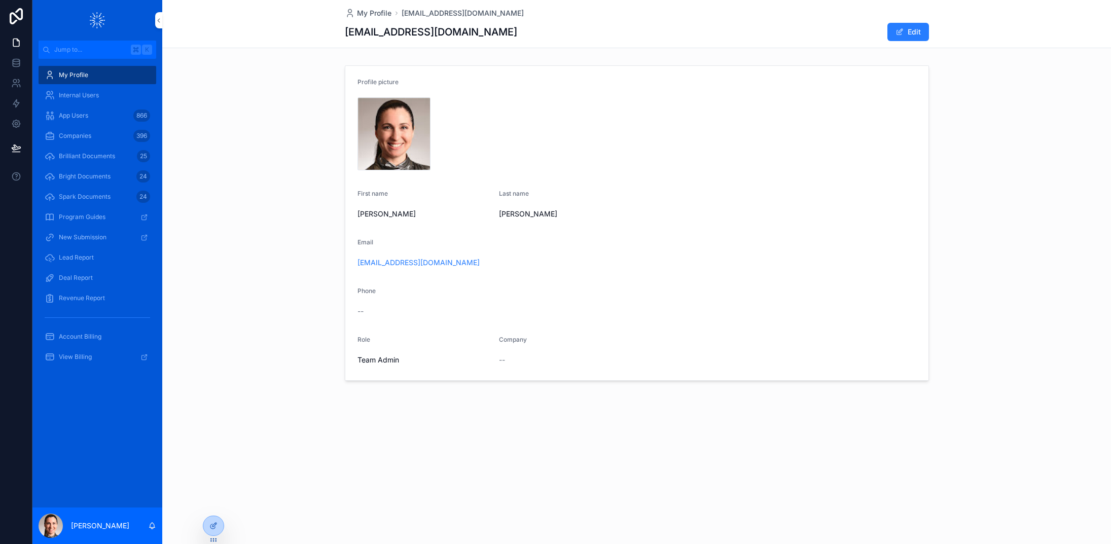
click at [0, 0] on icon at bounding box center [0, 0] width 0 height 0
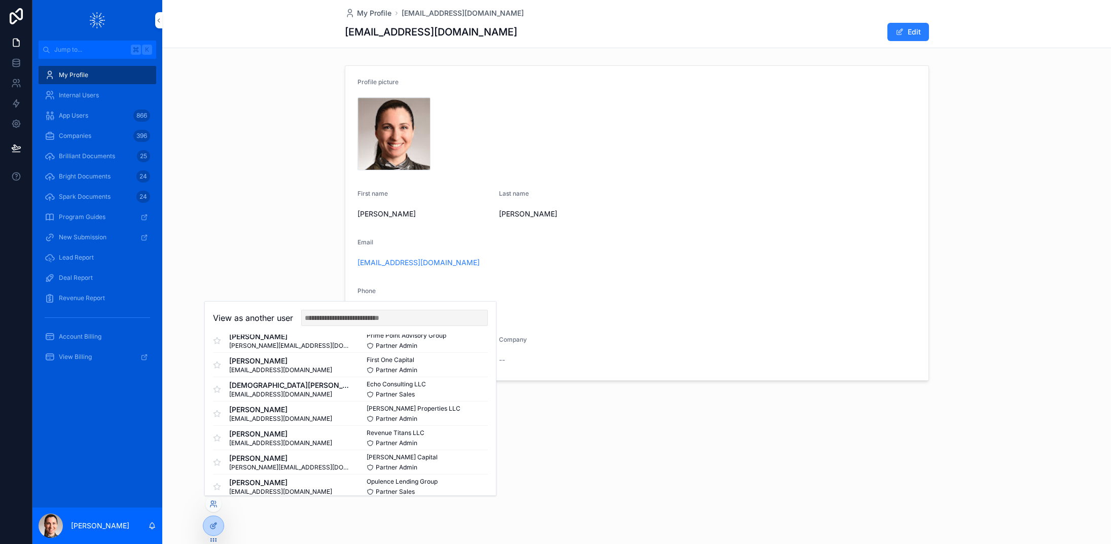
scroll to position [212, 0]
click at [0, 0] on button "Select" at bounding box center [0, 0] width 0 height 0
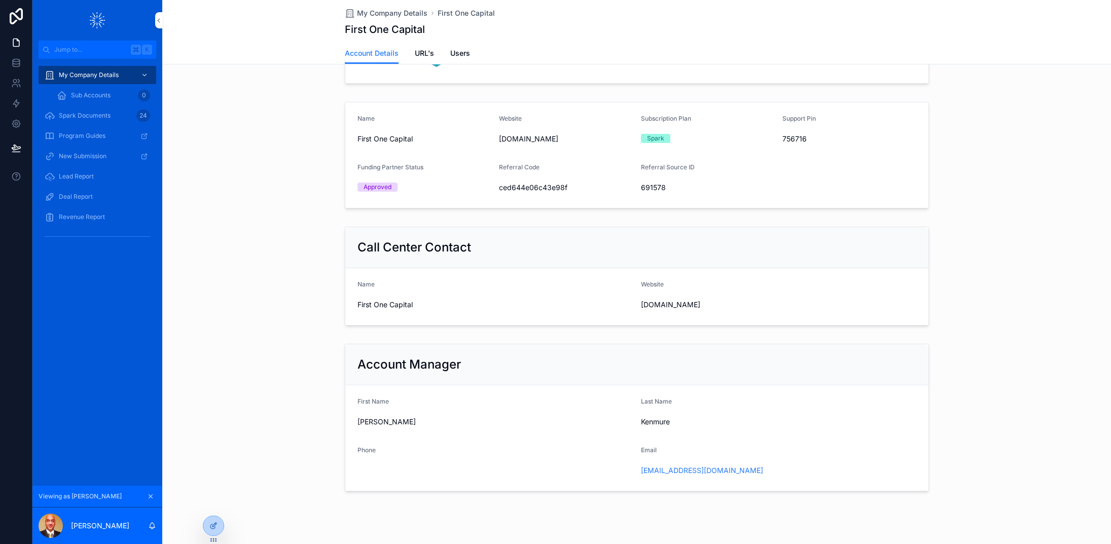
scroll to position [75, 0]
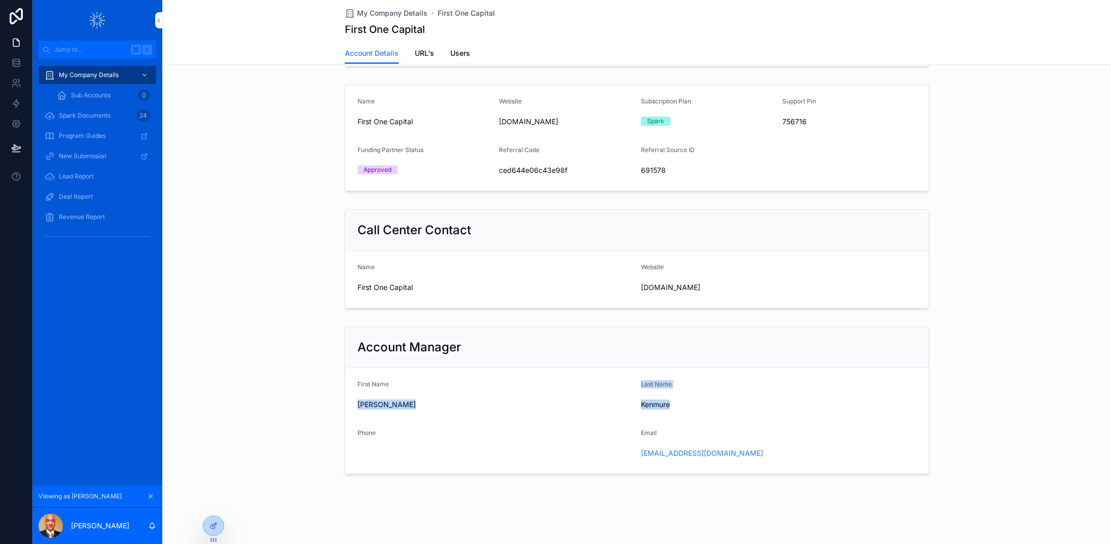
drag, startPoint x: 358, startPoint y: 404, endPoint x: 714, endPoint y: 403, distance: 356.0
click at [714, 403] on form "First Name [PERSON_NAME] Last Name [PERSON_NAME] Phone Email [EMAIL_ADDRESS][DO…" at bounding box center [636, 420] width 583 height 105
click at [714, 403] on span "Kenmure" at bounding box center [778, 405] width 275 height 10
drag, startPoint x: 358, startPoint y: 433, endPoint x: 383, endPoint y: 433, distance: 25.4
click at [383, 433] on div "Phone" at bounding box center [495, 435] width 275 height 12
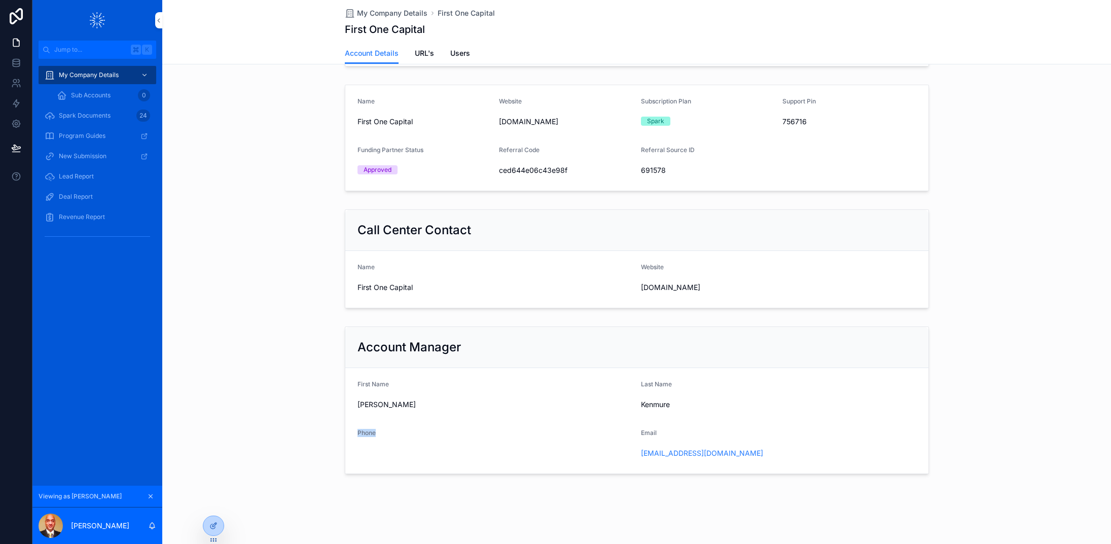
click at [383, 433] on div "Phone" at bounding box center [495, 435] width 275 height 12
click at [150, 496] on icon "scrollable content" at bounding box center [150, 496] width 7 height 7
